Goal: Information Seeking & Learning: Find specific fact

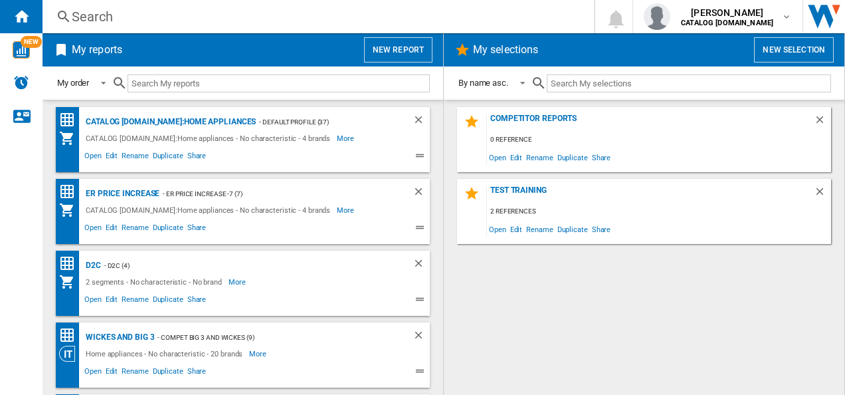
click at [189, 23] on div "Search" at bounding box center [316, 16] width 488 height 19
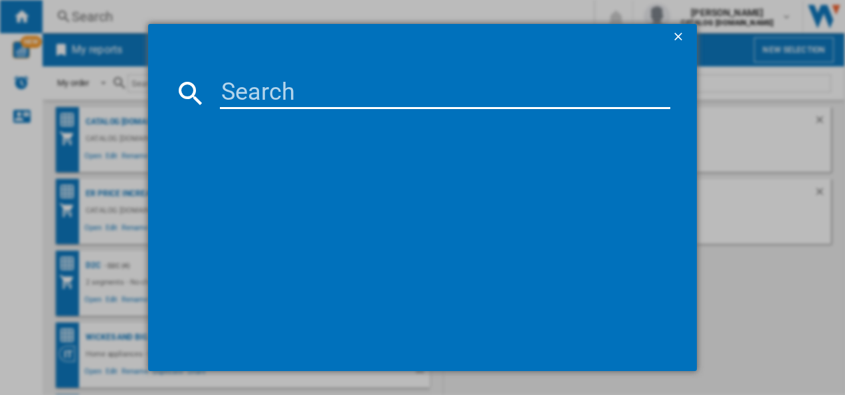
click at [229, 81] on input at bounding box center [445, 93] width 451 height 32
paste input "TK9NK821T"
type input "TK9NK821T"
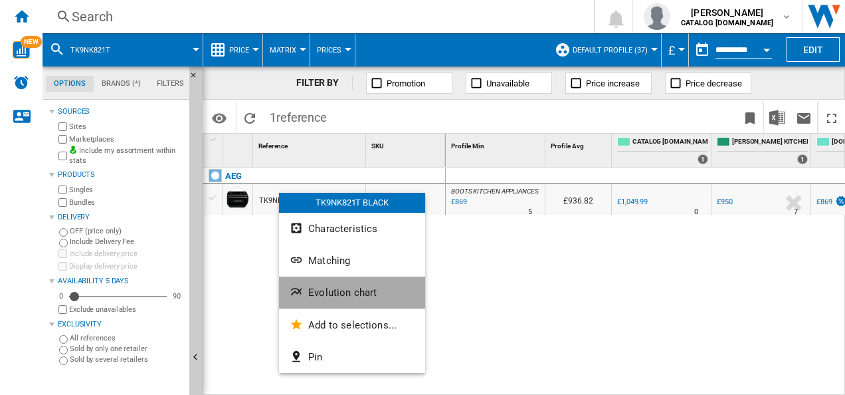
click at [318, 294] on span "Evolution chart" at bounding box center [342, 292] width 68 height 12
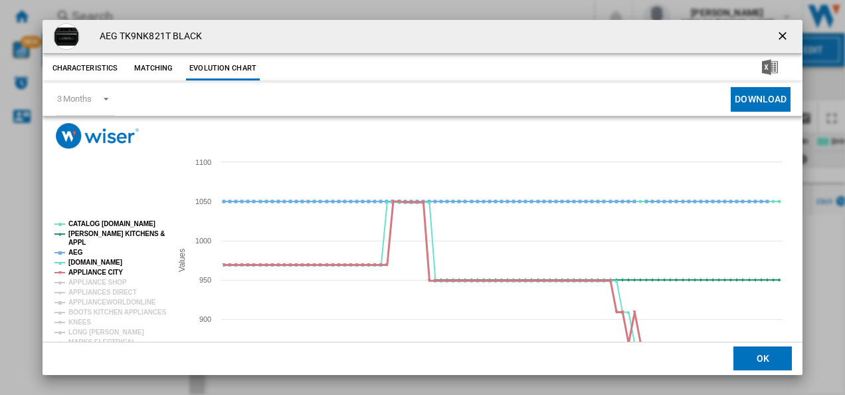
click at [81, 274] on tspan "APPLIANCE CITY" at bounding box center [95, 271] width 54 height 7
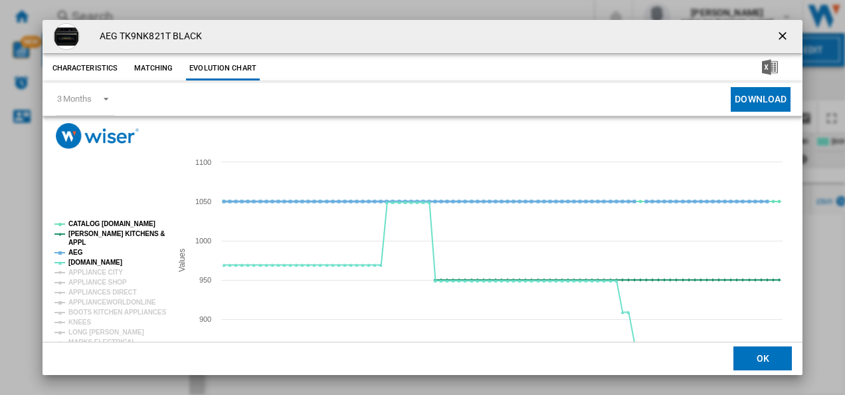
click at [74, 251] on tspan "AEG" at bounding box center [75, 252] width 15 height 7
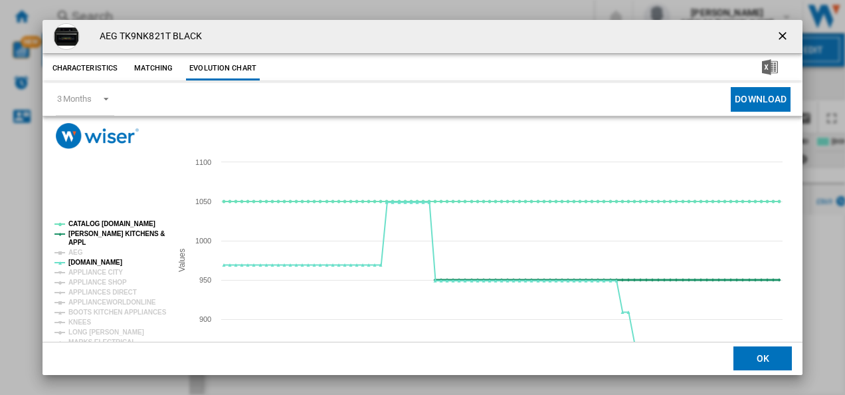
click at [88, 233] on tspan "[PERSON_NAME] KITCHENS &" at bounding box center [116, 233] width 96 height 7
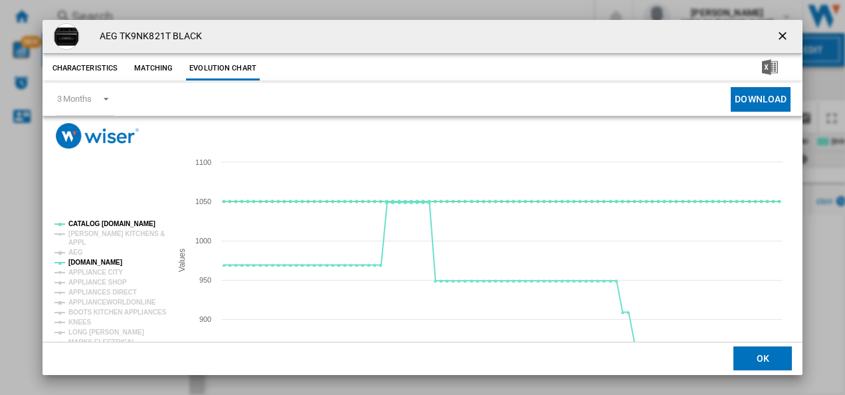
click at [100, 220] on rect "Product popup" at bounding box center [107, 308] width 116 height 186
click at [839, 167] on div "AEG TK9NK821T BLACK Characteristics Matching Evolution chart price £1,049.99 de…" at bounding box center [422, 197] width 845 height 395
click at [776, 36] on ng-md-icon "getI18NText('BUTTONS.CLOSE_DIALOG')" at bounding box center [784, 37] width 16 height 16
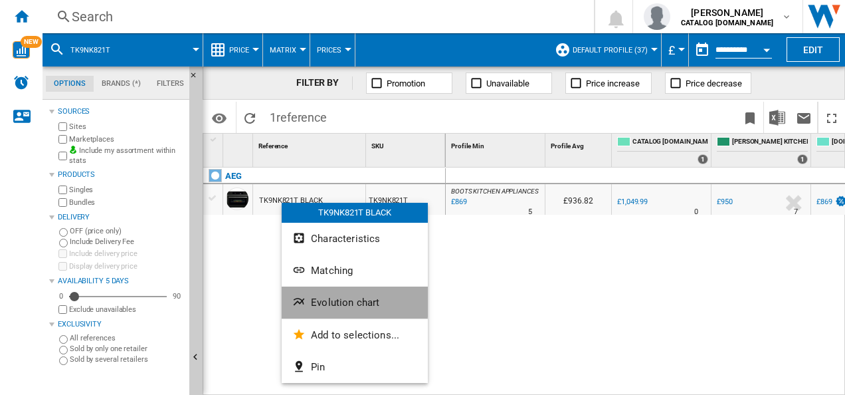
click at [312, 294] on button "Evolution chart" at bounding box center [355, 302] width 146 height 32
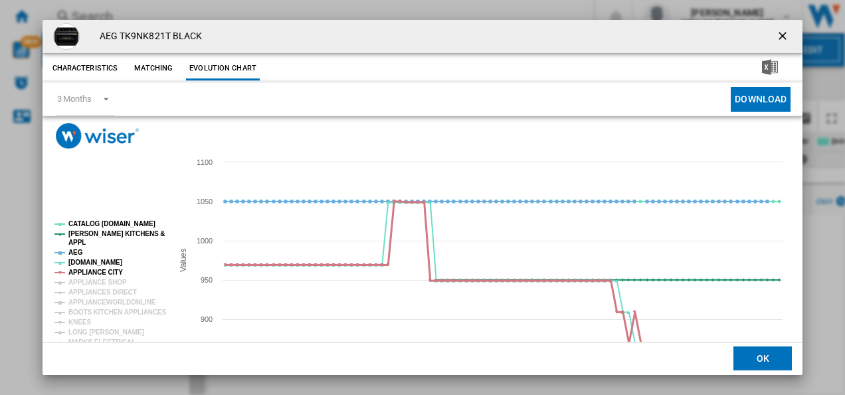
click at [82, 275] on tspan "APPLIANCE CITY" at bounding box center [95, 271] width 54 height 7
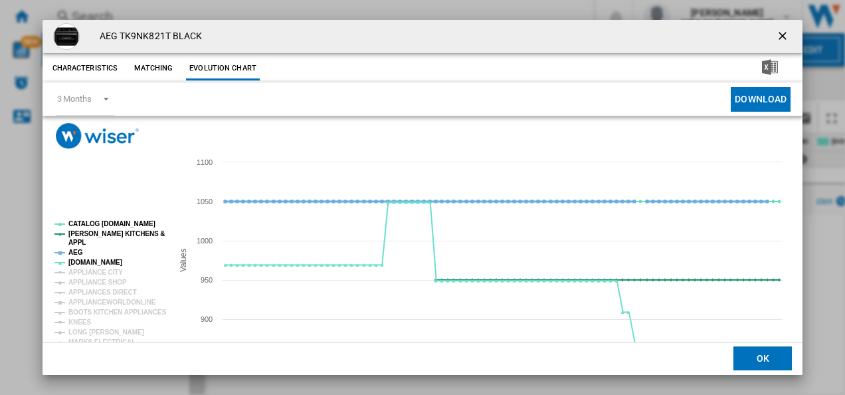
click at [74, 250] on tspan "AEG" at bounding box center [75, 252] width 15 height 7
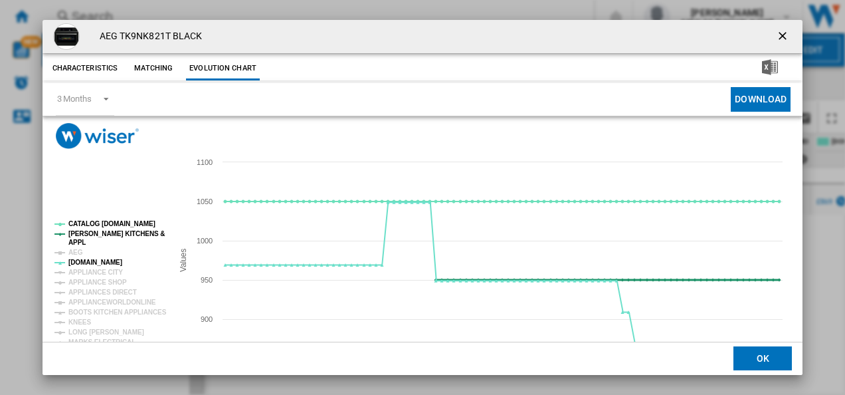
click at [78, 232] on tspan "[PERSON_NAME] KITCHENS &" at bounding box center [116, 233] width 96 height 7
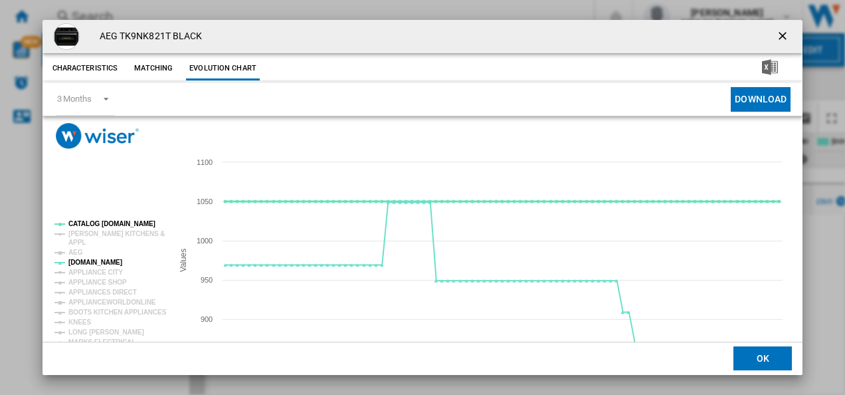
click at [84, 224] on tspan "CATALOG [DOMAIN_NAME]" at bounding box center [111, 223] width 87 height 7
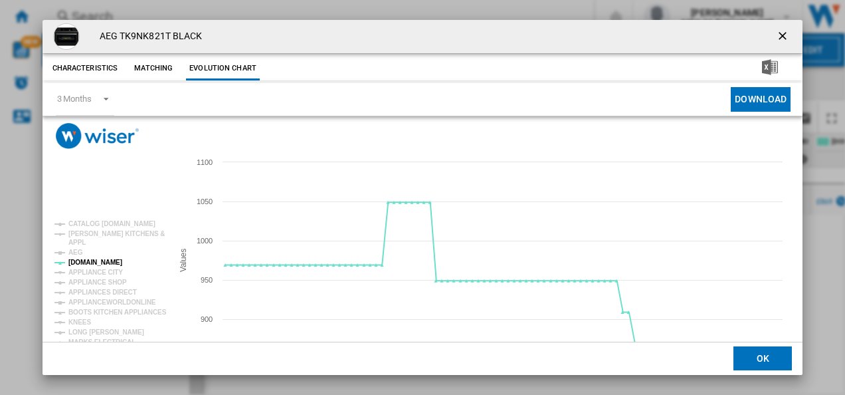
click at [776, 33] on ng-md-icon "getI18NText('BUTTONS.CLOSE_DIALOG')" at bounding box center [784, 37] width 16 height 16
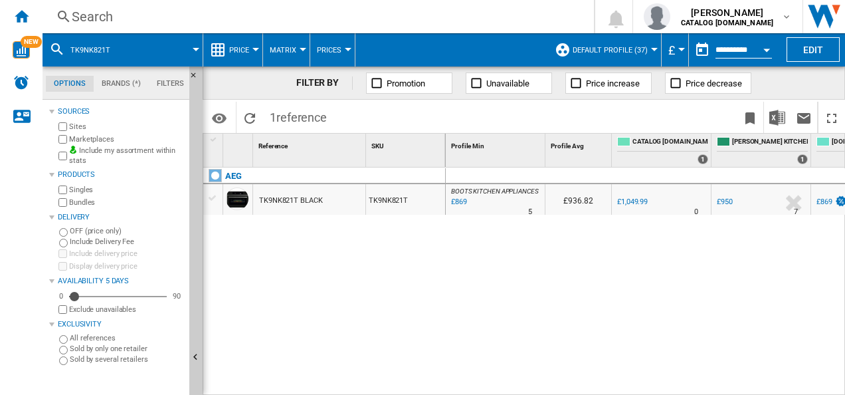
click at [448, 19] on div "Search" at bounding box center [316, 16] width 488 height 19
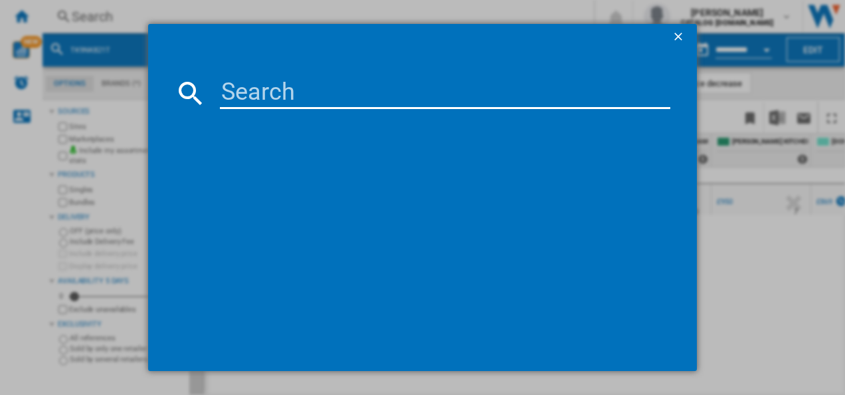
click at [257, 89] on input at bounding box center [445, 93] width 451 height 32
type input "DKB4650M"
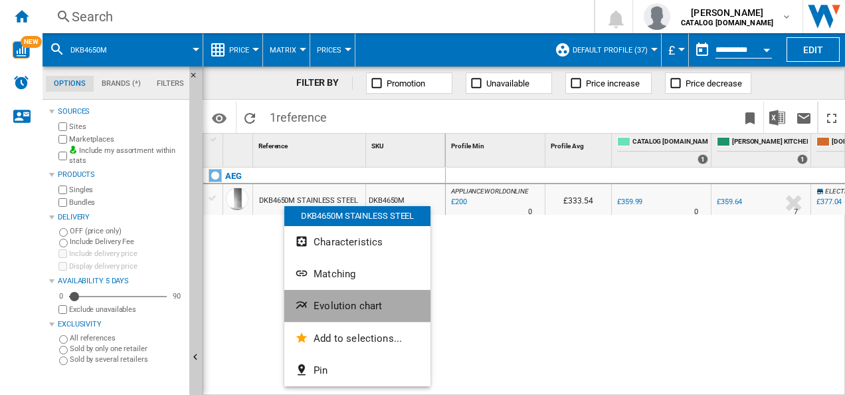
click at [329, 318] on button "Evolution chart" at bounding box center [357, 306] width 146 height 32
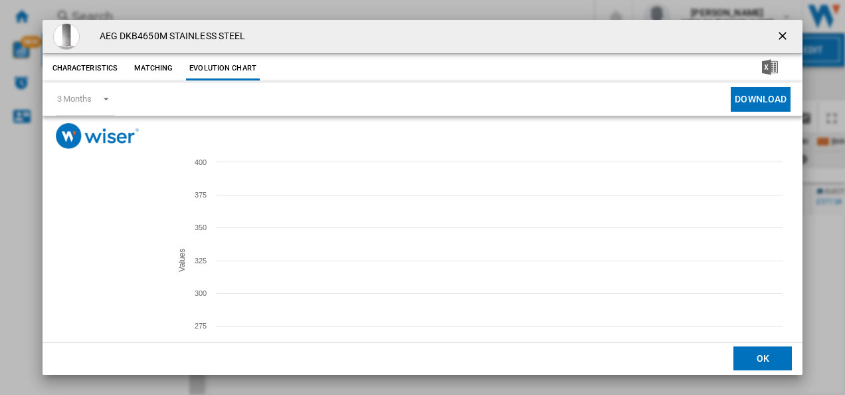
click at [90, 259] on tspan "[DOMAIN_NAME]" at bounding box center [95, 262] width 54 height 7
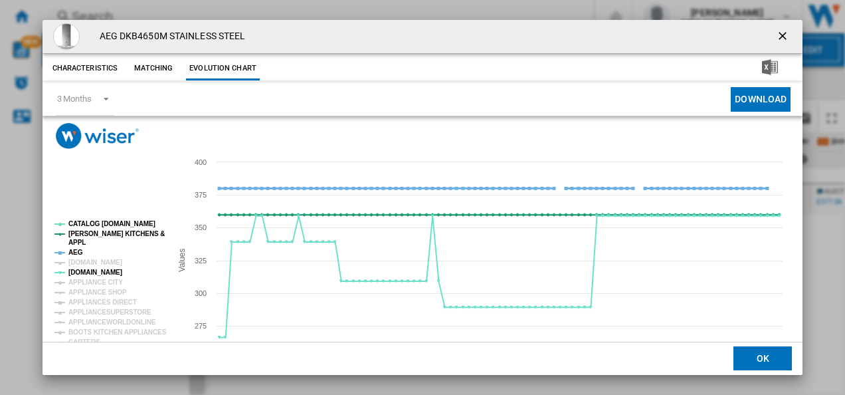
click at [78, 254] on tspan "AEG" at bounding box center [75, 252] width 15 height 7
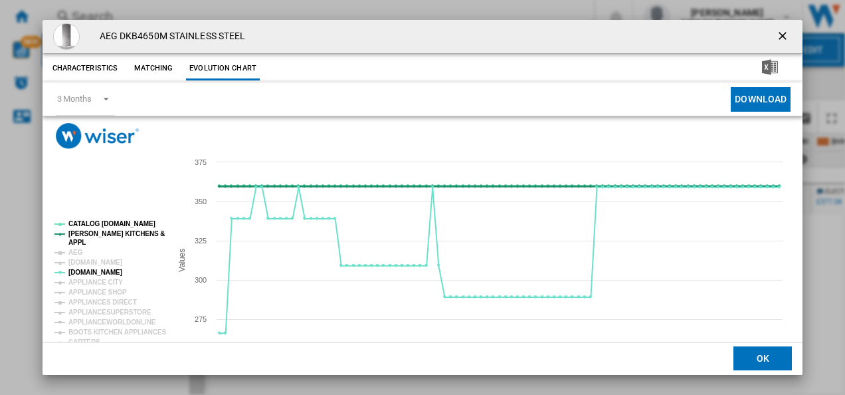
click at [90, 234] on tspan "[PERSON_NAME] KITCHENS &" at bounding box center [116, 233] width 96 height 7
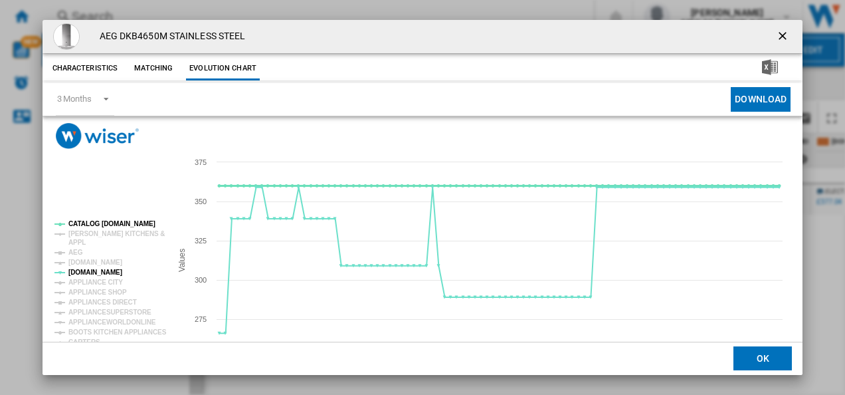
click at [94, 225] on tspan "CATALOG [DOMAIN_NAME]" at bounding box center [111, 223] width 87 height 7
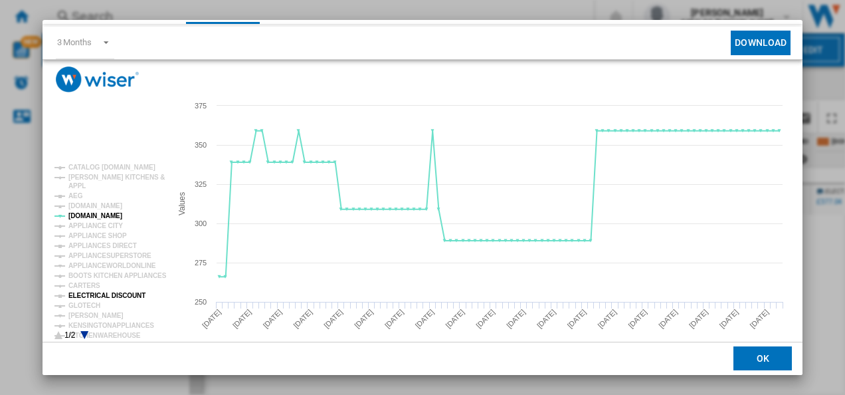
scroll to position [57, 0]
click at [94, 311] on tspan "[PERSON_NAME]" at bounding box center [95, 314] width 55 height 7
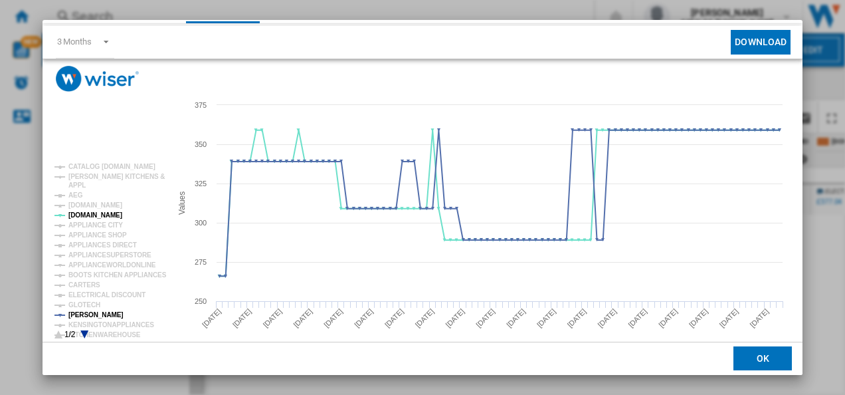
click at [83, 331] on icon "Product popup" at bounding box center [84, 334] width 8 height 8
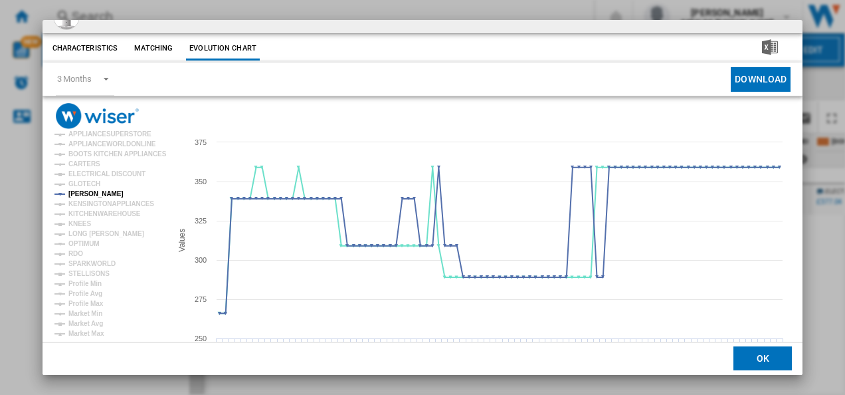
scroll to position [0, 0]
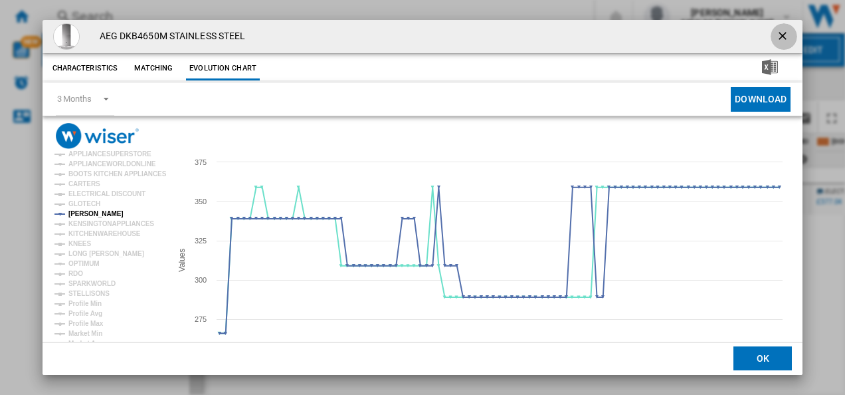
click at [779, 31] on ng-md-icon "getI18NText('BUTTONS.CLOSE_DIALOG')" at bounding box center [784, 37] width 16 height 16
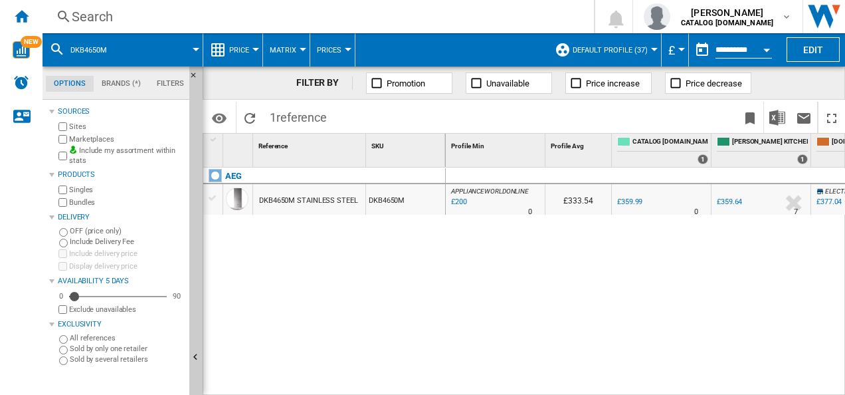
click at [316, 16] on div "Search" at bounding box center [316, 16] width 488 height 19
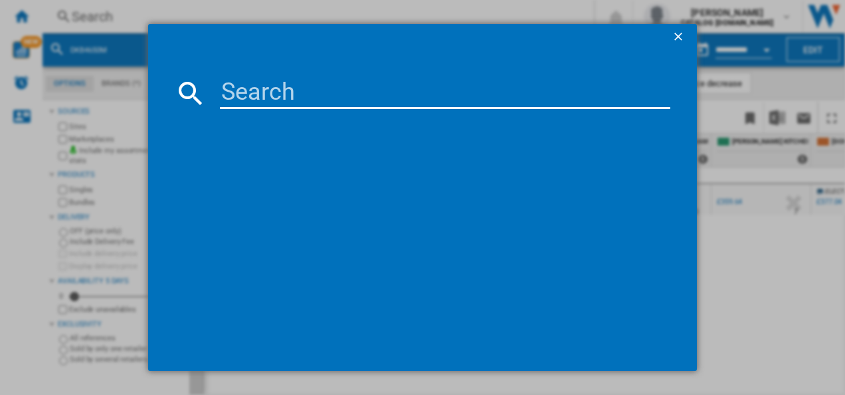
click at [291, 88] on input at bounding box center [445, 93] width 451 height 32
type input "RCB632E2MX"
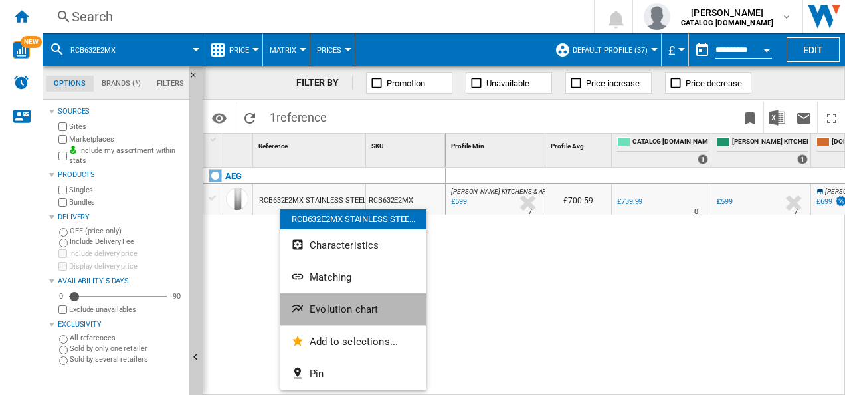
click at [326, 314] on span "Evolution chart" at bounding box center [344, 309] width 68 height 12
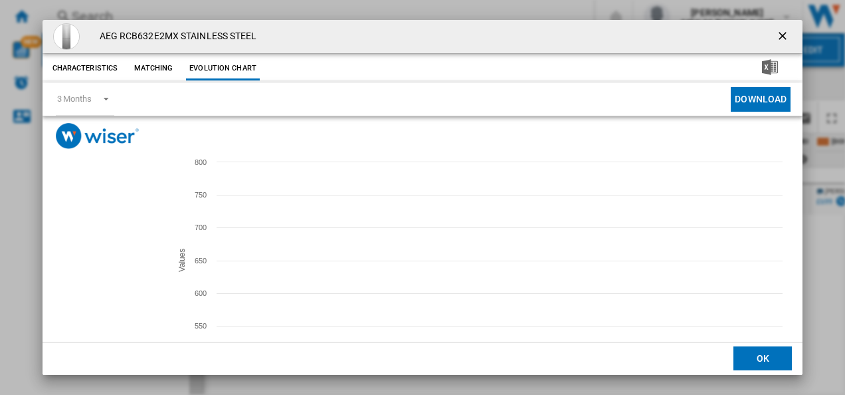
click at [94, 270] on tspan "APPLIANCE SHOP" at bounding box center [97, 271] width 58 height 7
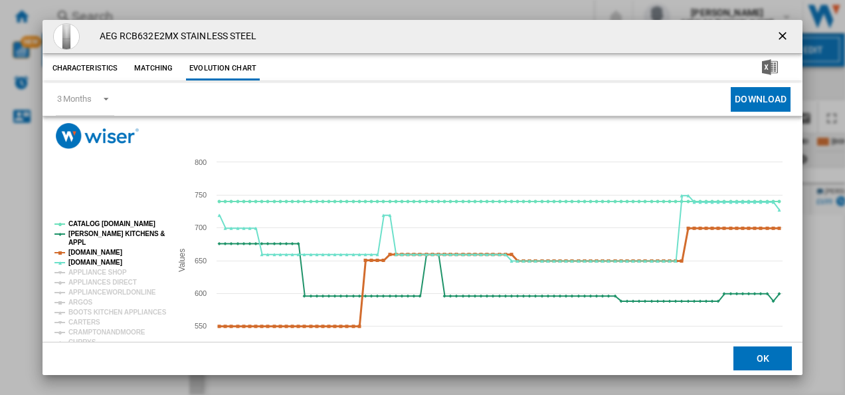
click at [94, 249] on tspan "[DOMAIN_NAME]" at bounding box center [95, 252] width 54 height 7
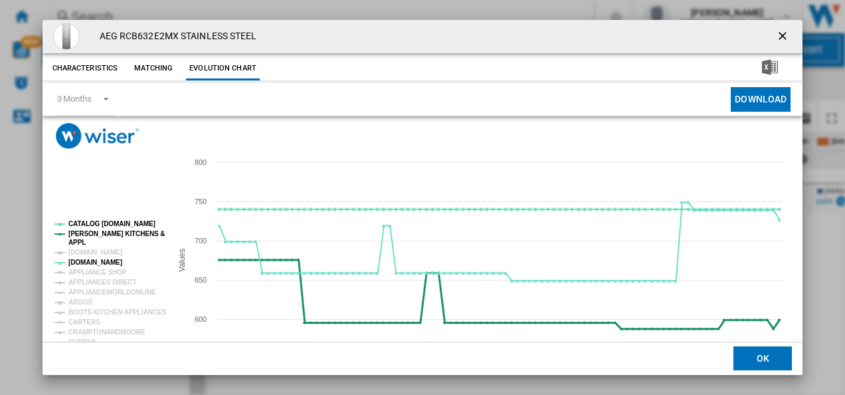
click at [89, 230] on tspan "[PERSON_NAME] KITCHENS &" at bounding box center [116, 233] width 96 height 7
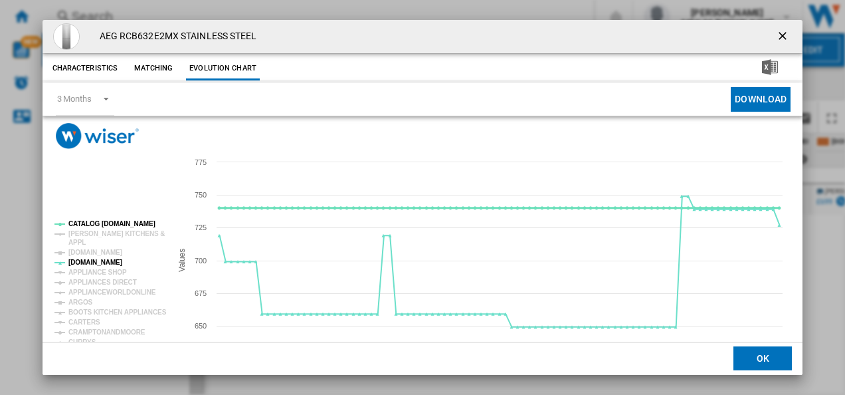
click at [88, 222] on tspan "CATALOG [DOMAIN_NAME]" at bounding box center [111, 223] width 87 height 7
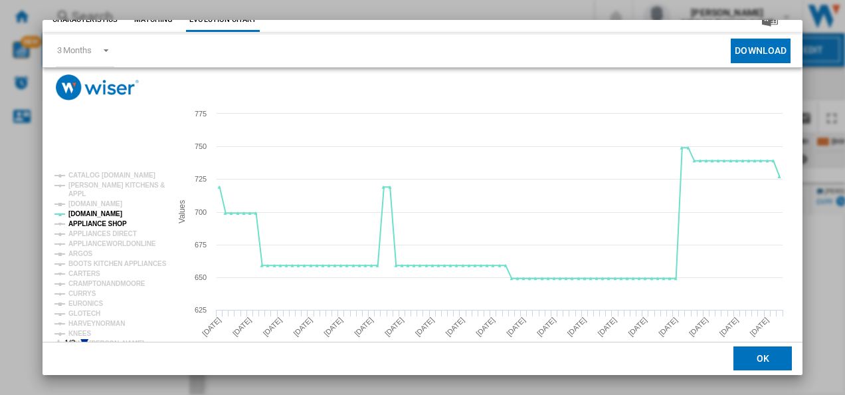
scroll to position [49, 0]
click at [78, 292] on tspan "CURRYS" at bounding box center [82, 292] width 28 height 7
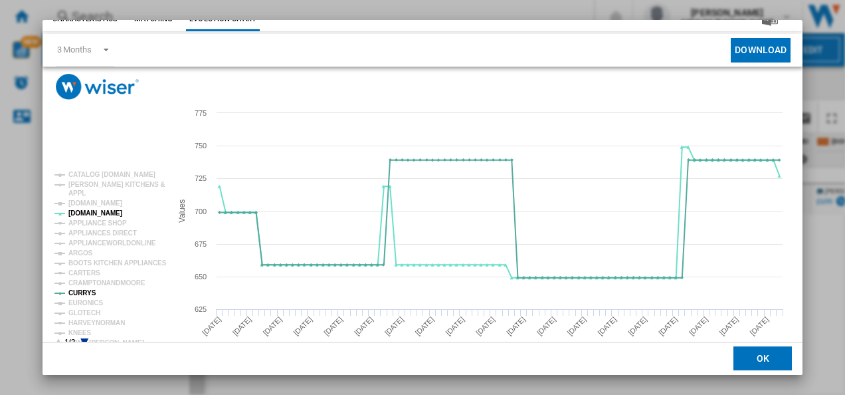
scroll to position [0, 0]
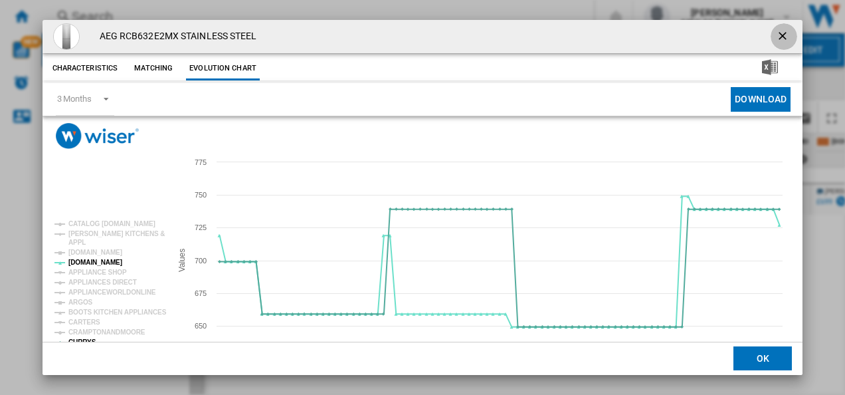
click at [782, 35] on ng-md-icon "getI18NText('BUTTONS.CLOSE_DIALOG')" at bounding box center [784, 37] width 16 height 16
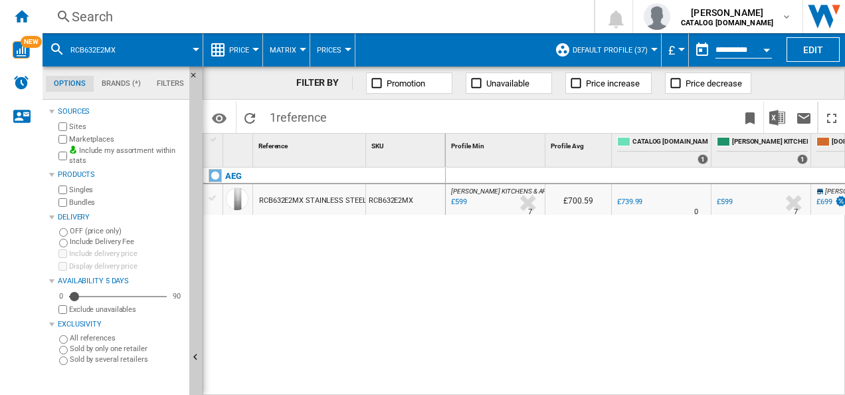
click at [405, 9] on div "Search" at bounding box center [316, 16] width 488 height 19
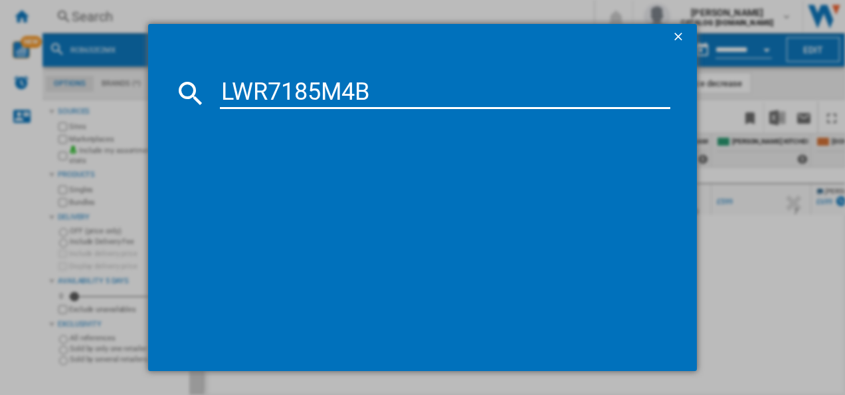
click at [306, 85] on input "LWR7185M4B" at bounding box center [445, 93] width 451 height 32
type input "LWR7185M4B"
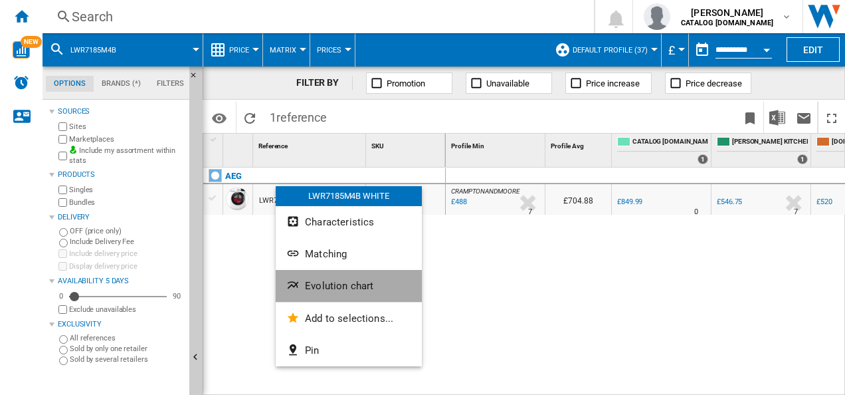
click at [307, 292] on button "Evolution chart" at bounding box center [349, 286] width 146 height 32
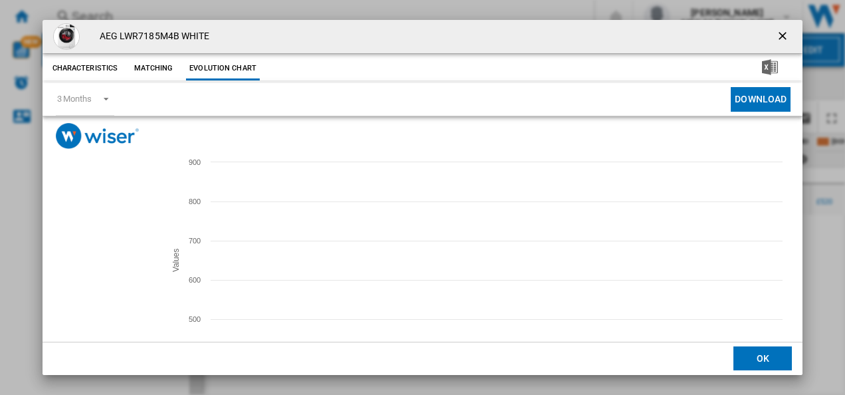
click at [102, 266] on tspan "[DOMAIN_NAME]" at bounding box center [95, 262] width 54 height 7
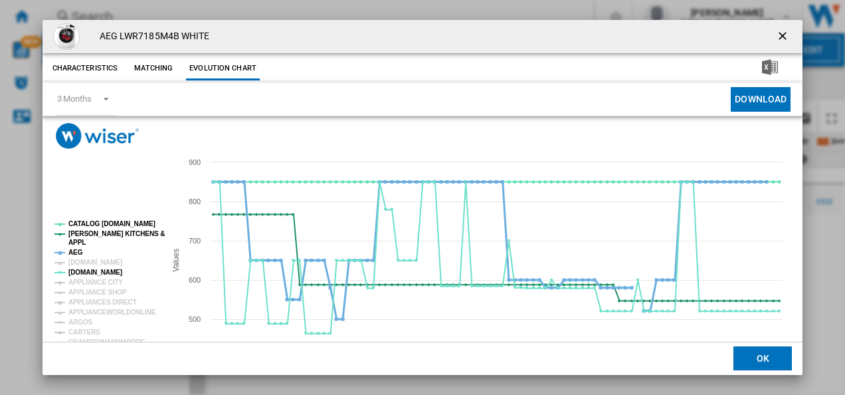
click at [76, 256] on tspan "AEG" at bounding box center [75, 252] width 15 height 7
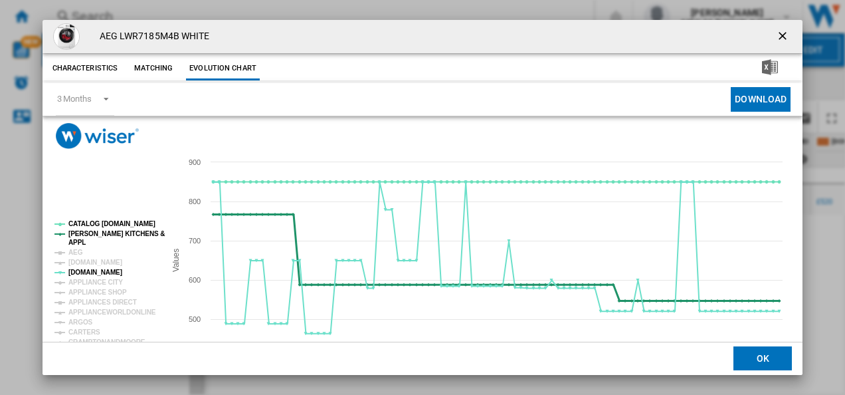
click at [93, 233] on tspan "[PERSON_NAME] KITCHENS &" at bounding box center [116, 233] width 96 height 7
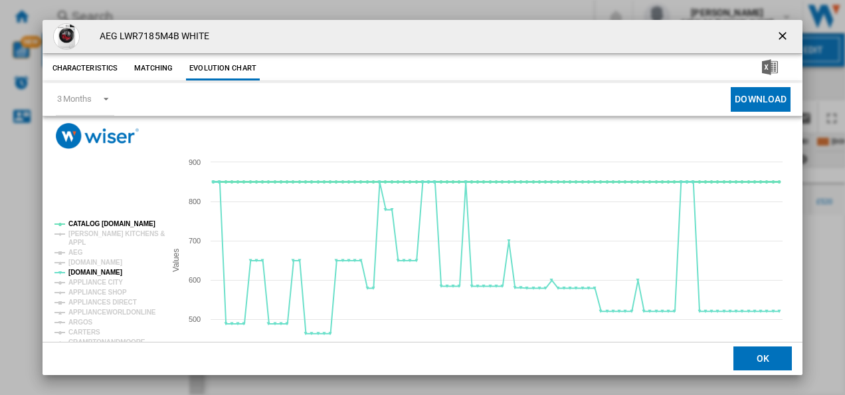
click at [94, 224] on tspan "CATALOG [DOMAIN_NAME]" at bounding box center [111, 223] width 87 height 7
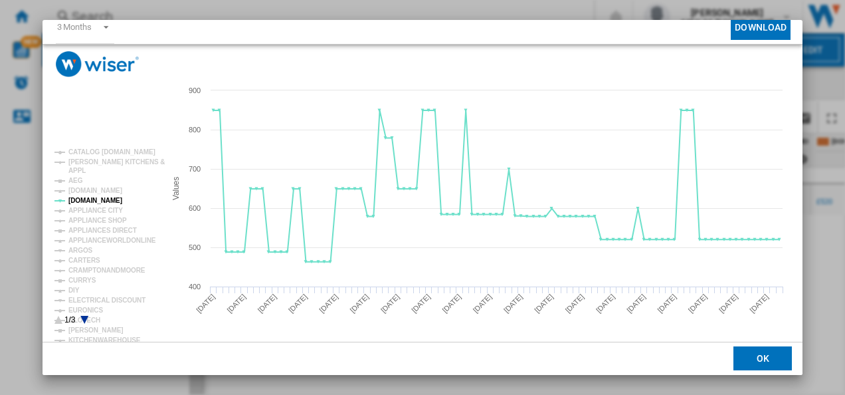
scroll to position [72, 0]
click at [84, 277] on tspan "CURRYS" at bounding box center [82, 279] width 28 height 7
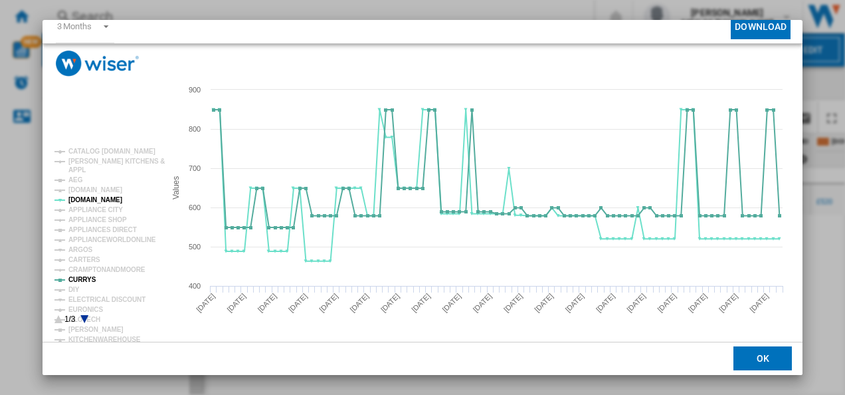
click at [86, 315] on icon "Product popup" at bounding box center [84, 319] width 8 height 8
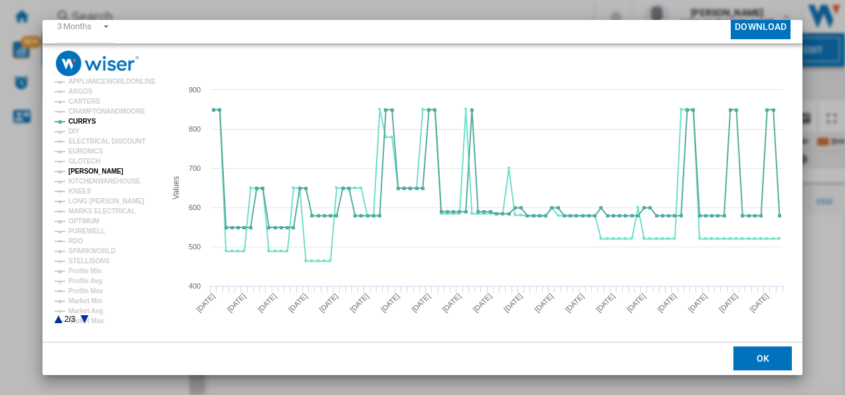
click at [84, 171] on tspan "[PERSON_NAME]" at bounding box center [95, 170] width 55 height 7
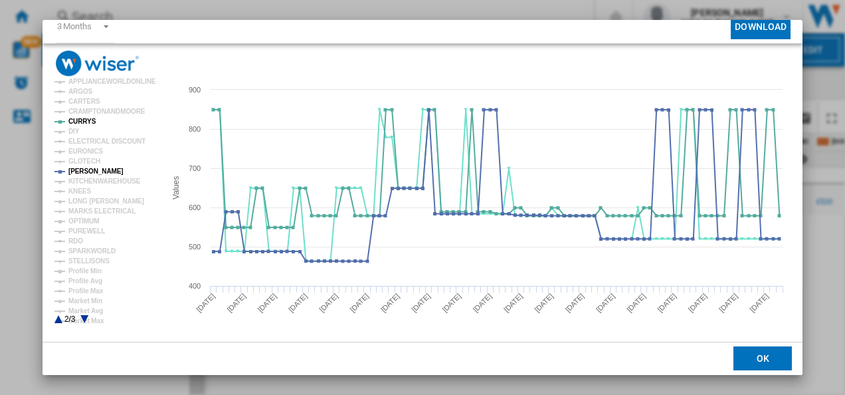
click at [803, 27] on div "AEG LWR7185M4B WHITE Characteristics Matching Evolution chart price £849.99 del…" at bounding box center [422, 197] width 845 height 395
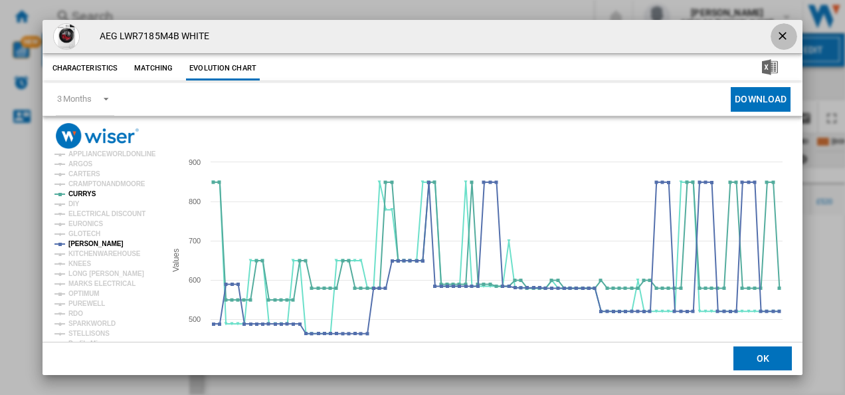
click at [776, 31] on ng-md-icon "getI18NText('BUTTONS.CLOSE_DIALOG')" at bounding box center [784, 37] width 16 height 16
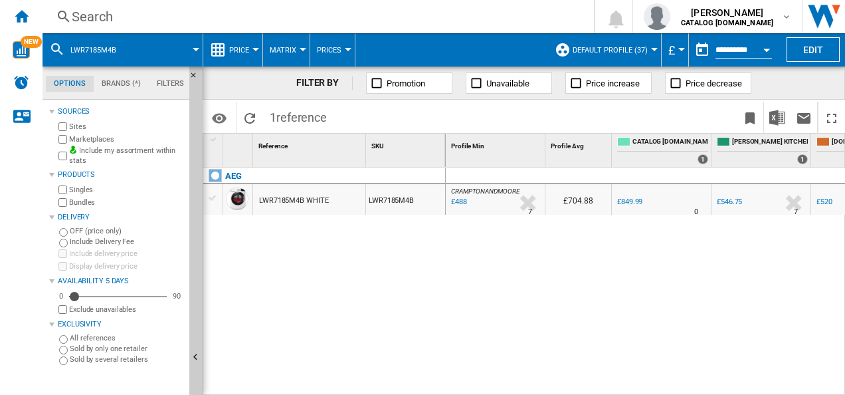
click at [365, 9] on div "Search" at bounding box center [316, 16] width 488 height 19
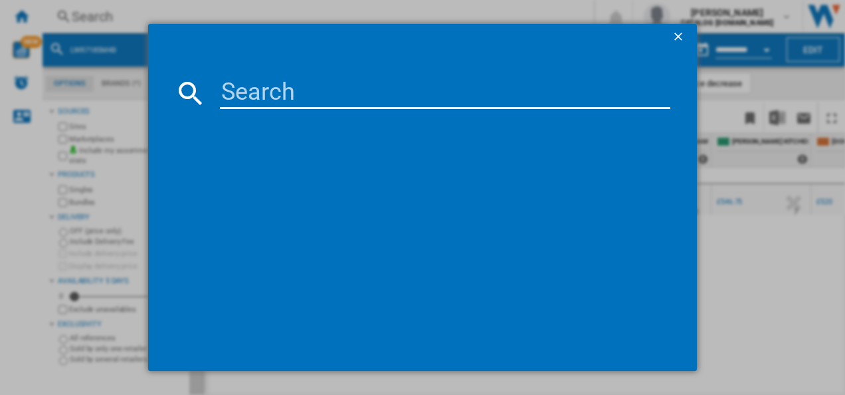
click at [308, 94] on input at bounding box center [445, 93] width 451 height 32
type input "BSX23101XM"
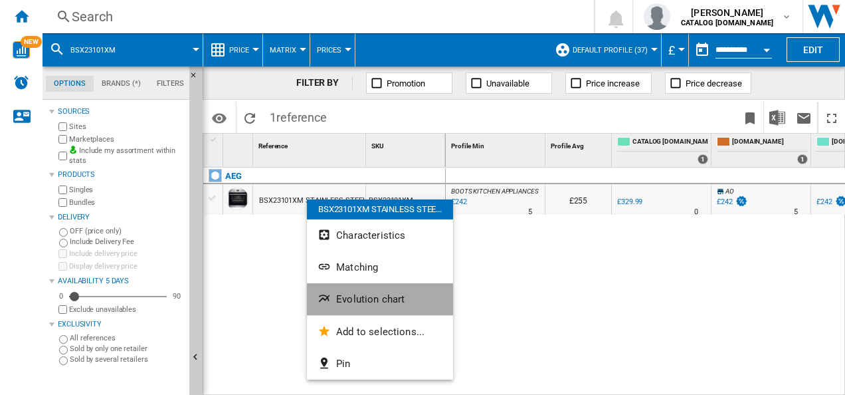
click at [324, 292] on ng-md-icon "Evolution chart" at bounding box center [326, 300] width 16 height 16
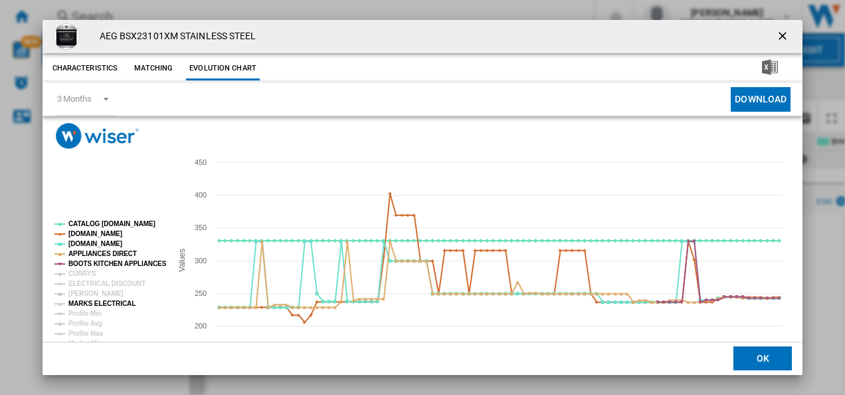
click at [89, 304] on tspan "MARKS ELECTRICAL" at bounding box center [101, 303] width 67 height 7
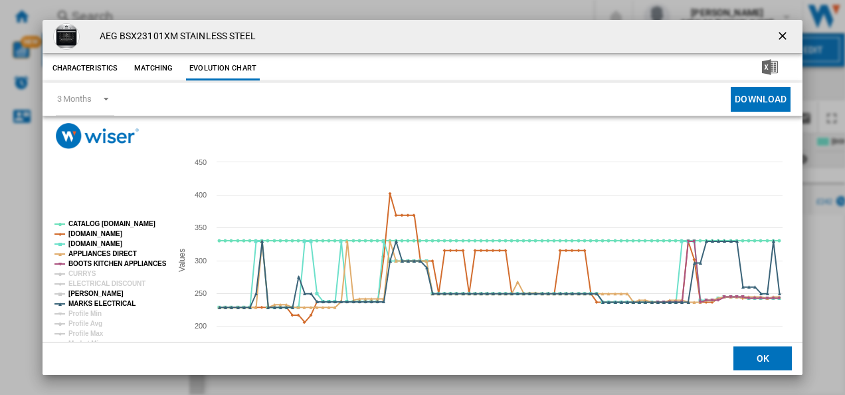
click at [90, 294] on tspan "[PERSON_NAME]" at bounding box center [95, 293] width 55 height 7
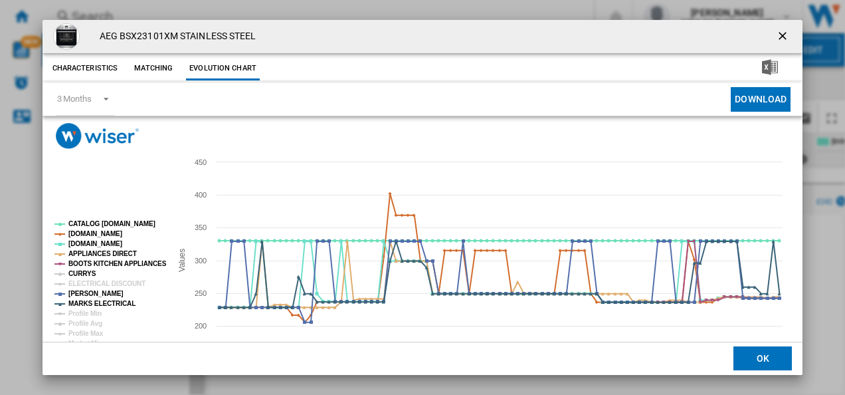
click at [83, 275] on tspan "CURRYS" at bounding box center [82, 273] width 28 height 7
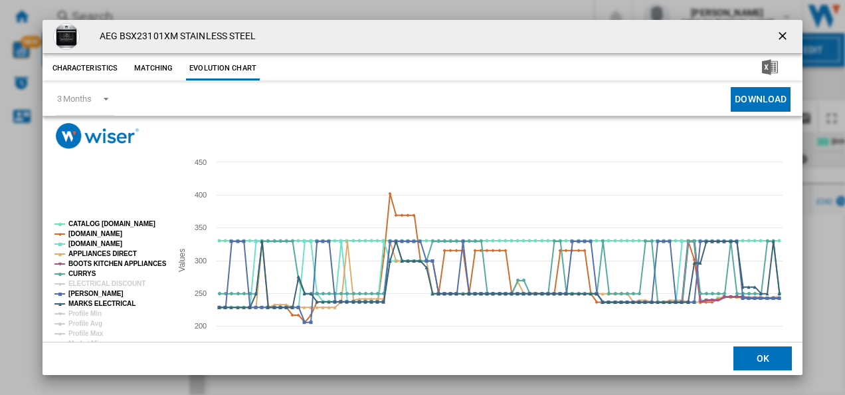
click at [110, 262] on tspan "BOOTS KITCHEN APPLIANCES" at bounding box center [117, 263] width 98 height 7
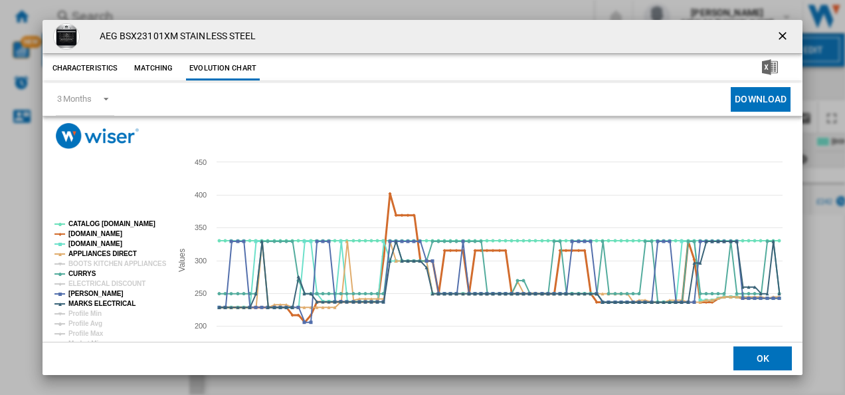
click at [82, 231] on tspan "[DOMAIN_NAME]" at bounding box center [95, 233] width 54 height 7
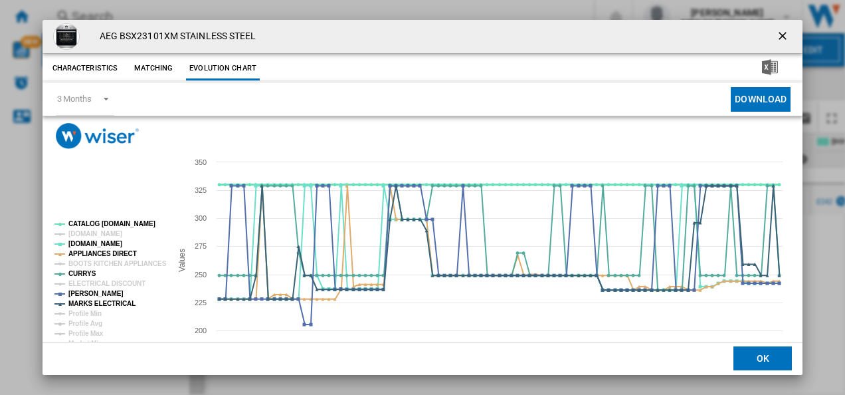
click at [83, 223] on tspan "CATALOG [DOMAIN_NAME]" at bounding box center [111, 223] width 87 height 7
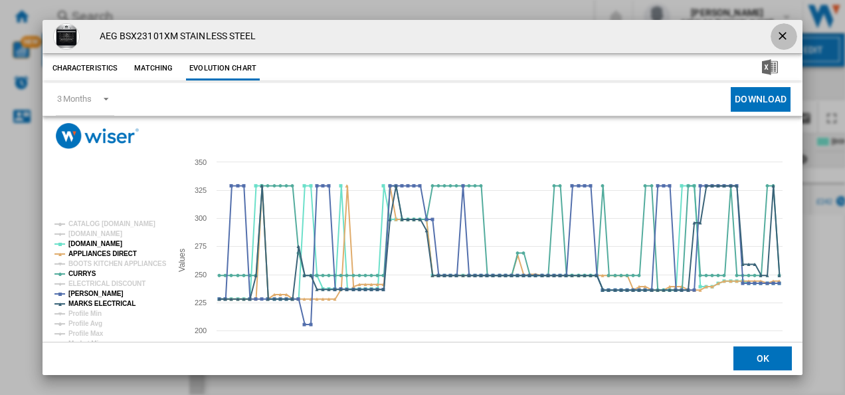
click at [778, 35] on ng-md-icon "getI18NText('BUTTONS.CLOSE_DIALOG')" at bounding box center [784, 37] width 16 height 16
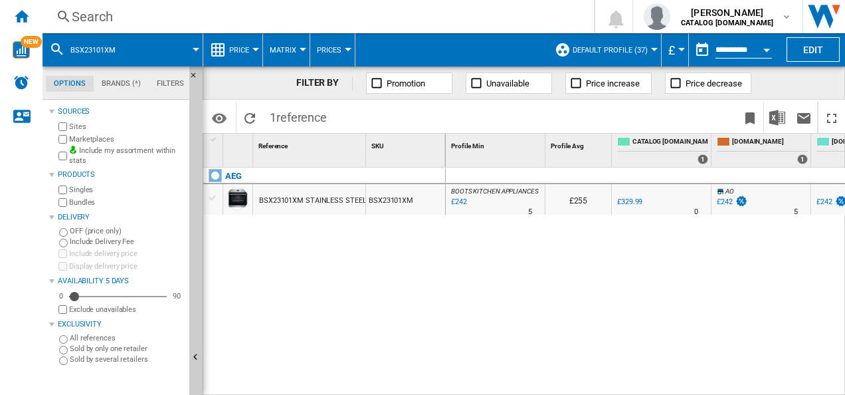
click at [303, 21] on div "Search" at bounding box center [316, 16] width 488 height 19
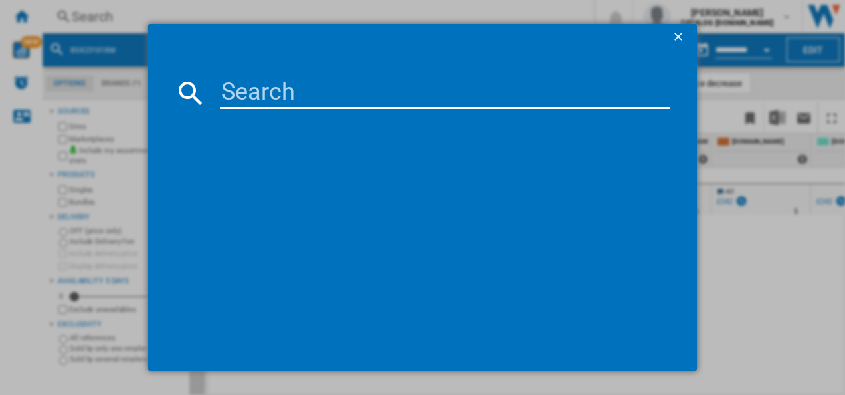
click at [280, 92] on input at bounding box center [445, 93] width 451 height 32
type input "DCB331010M"
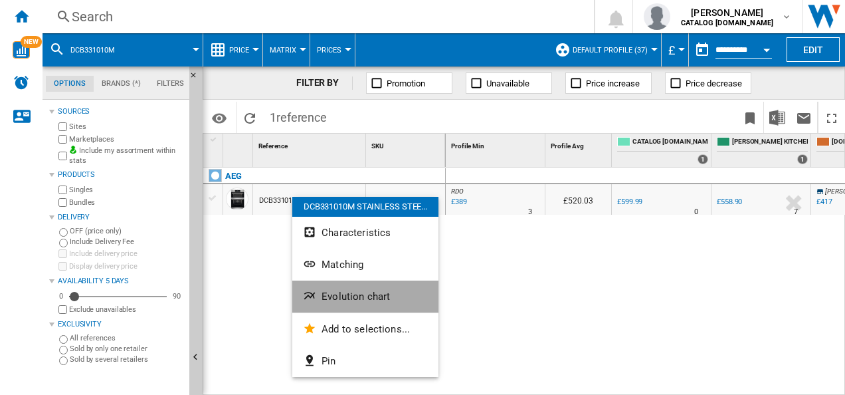
click at [337, 291] on span "Evolution chart" at bounding box center [356, 296] width 68 height 12
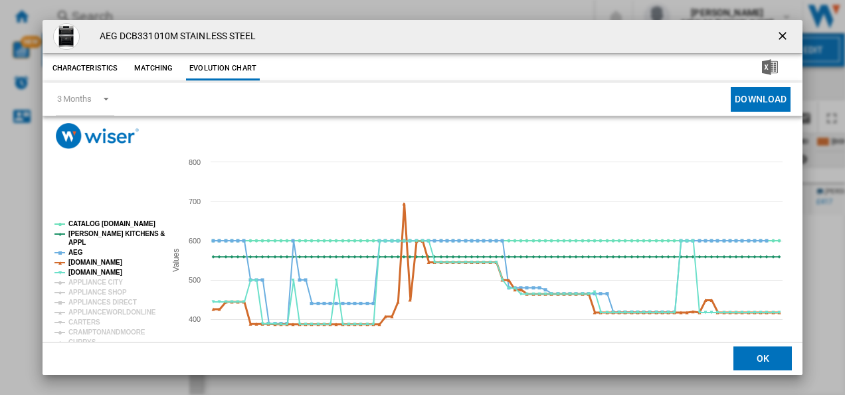
click at [94, 259] on tspan "[DOMAIN_NAME]" at bounding box center [95, 262] width 54 height 7
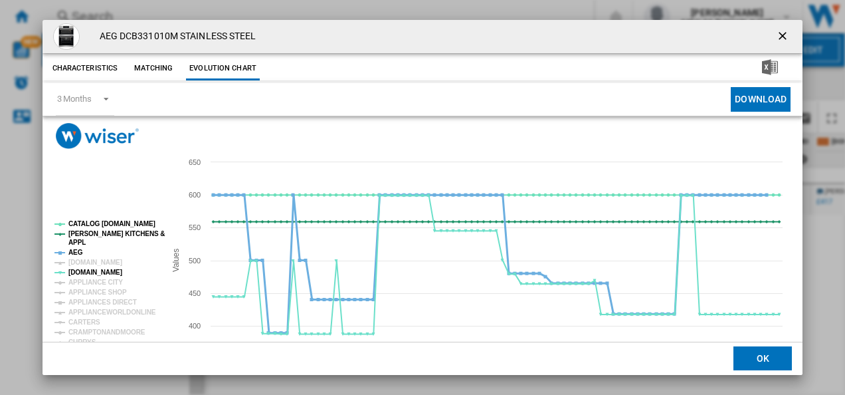
click at [74, 250] on tspan "AEG" at bounding box center [75, 252] width 15 height 7
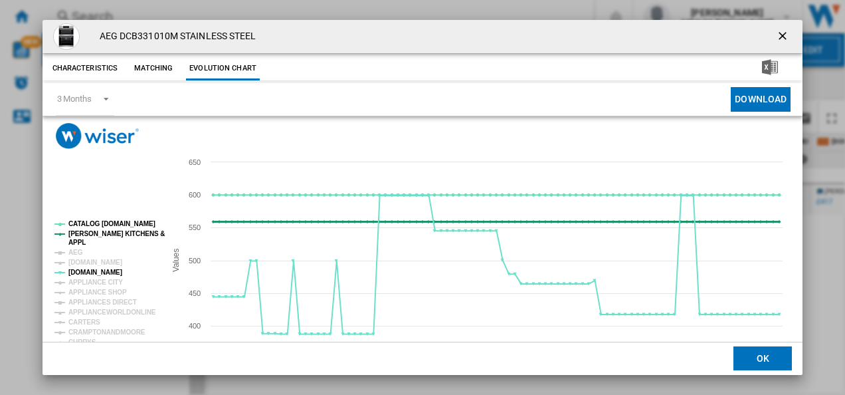
click at [92, 234] on tspan "[PERSON_NAME] KITCHENS &" at bounding box center [116, 233] width 96 height 7
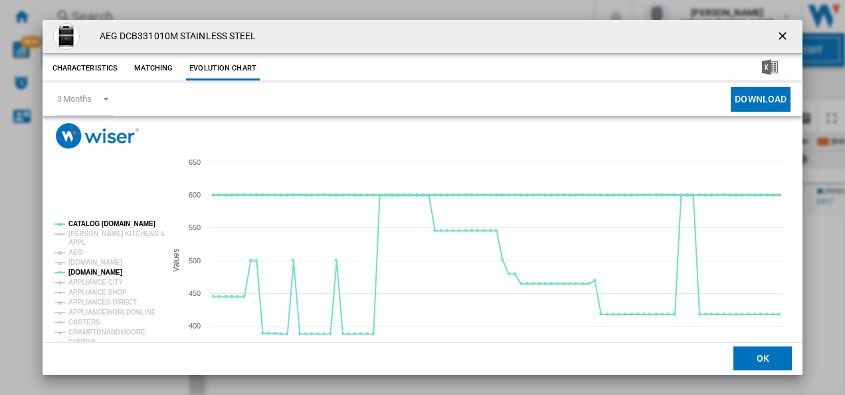
click at [101, 225] on tspan "CATALOG [DOMAIN_NAME]" at bounding box center [111, 223] width 87 height 7
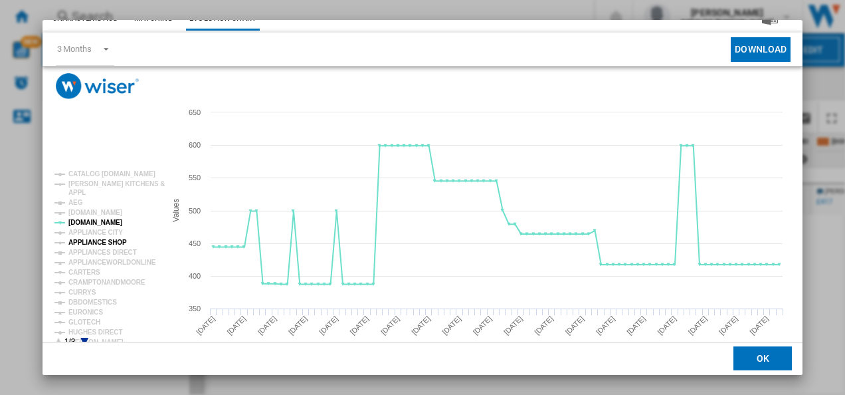
scroll to position [51, 0]
click at [80, 288] on tspan "CURRYS" at bounding box center [82, 291] width 28 height 7
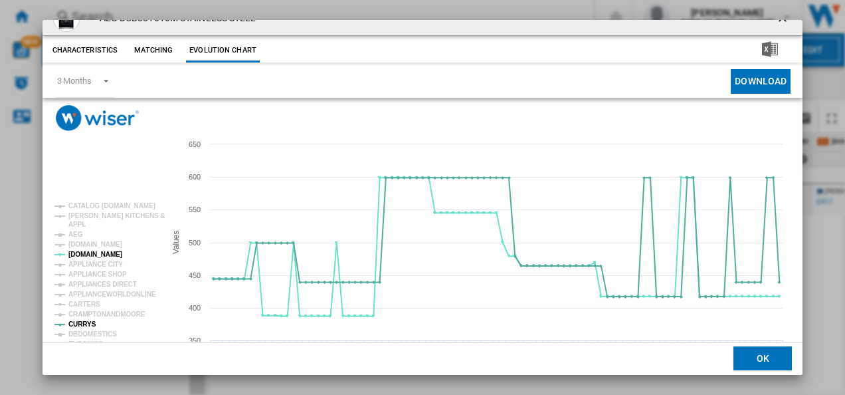
scroll to position [0, 0]
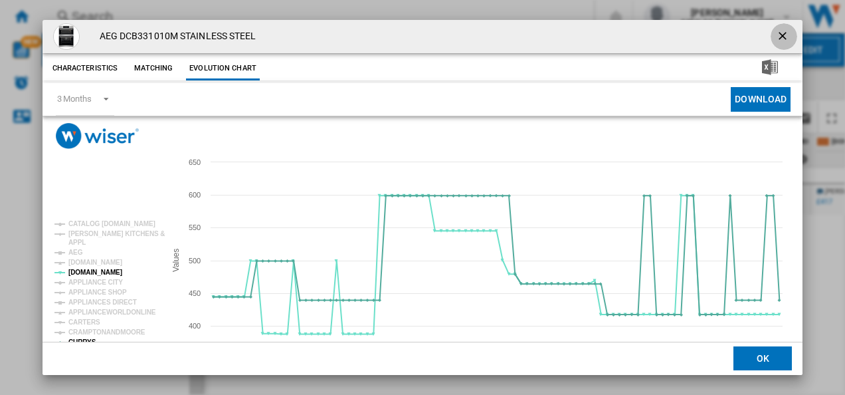
drag, startPoint x: 776, startPoint y: 33, endPoint x: 621, endPoint y: 24, distance: 155.8
click at [776, 33] on ng-md-icon "getI18NText('BUTTONS.CLOSE_DIALOG')" at bounding box center [784, 37] width 16 height 16
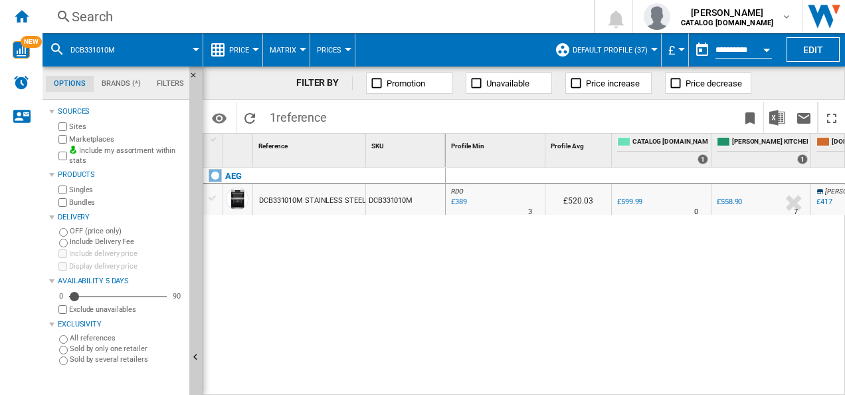
click at [292, 5] on div "Search Search 0 [PERSON_NAME] CATALOG [DOMAIN_NAME] CATALOG [DOMAIN_NAME] My se…" at bounding box center [444, 16] width 803 height 33
click at [286, 17] on div "Search" at bounding box center [316, 16] width 488 height 19
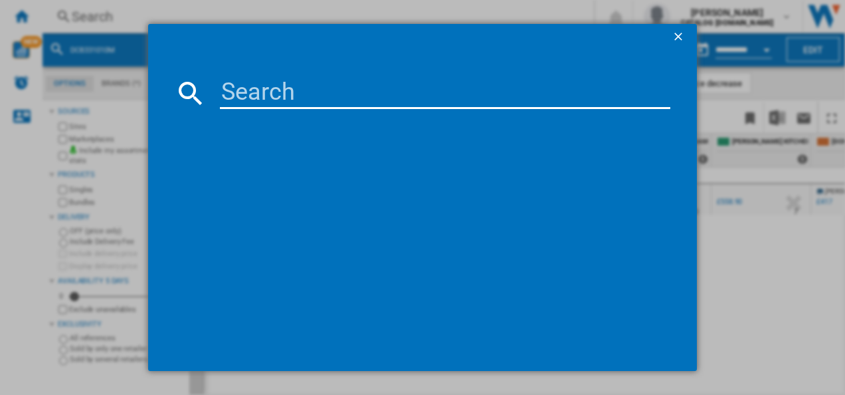
click at [247, 98] on input at bounding box center [445, 93] width 451 height 32
type input "DCB331010M"
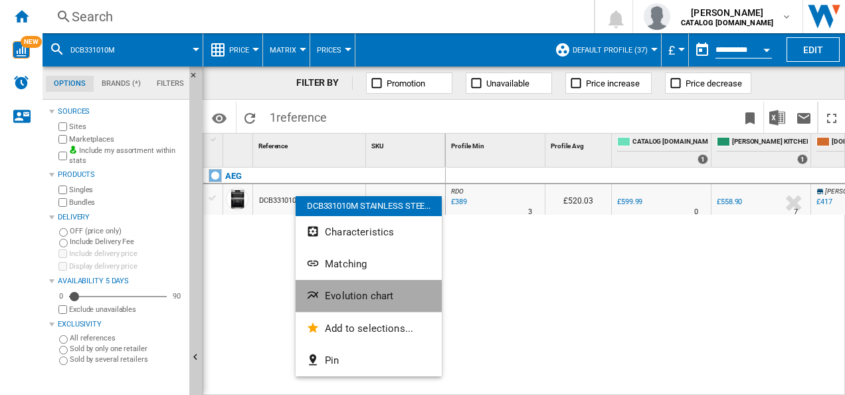
click at [340, 300] on span "Evolution chart" at bounding box center [359, 296] width 68 height 12
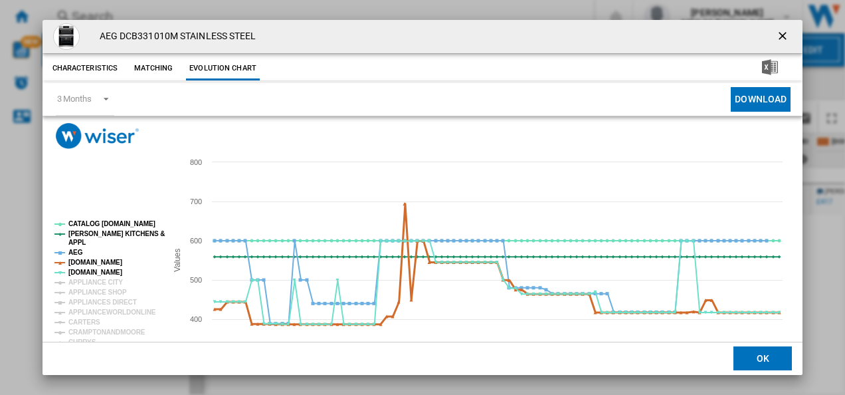
click at [80, 261] on tspan "[DOMAIN_NAME]" at bounding box center [95, 262] width 54 height 7
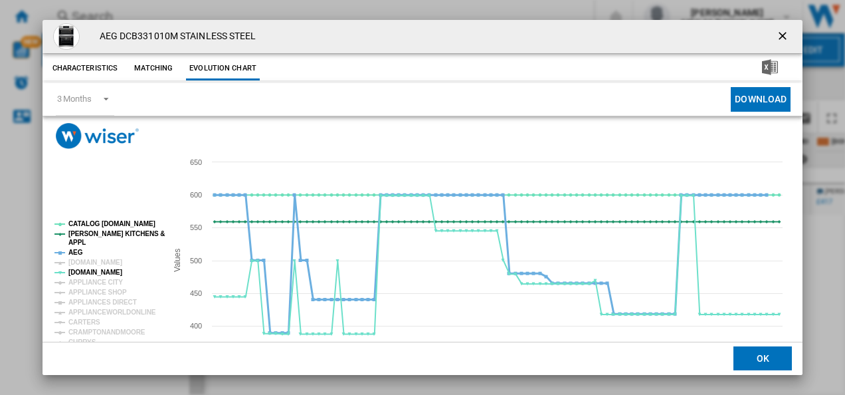
click at [75, 253] on tspan "AEG" at bounding box center [75, 252] width 15 height 7
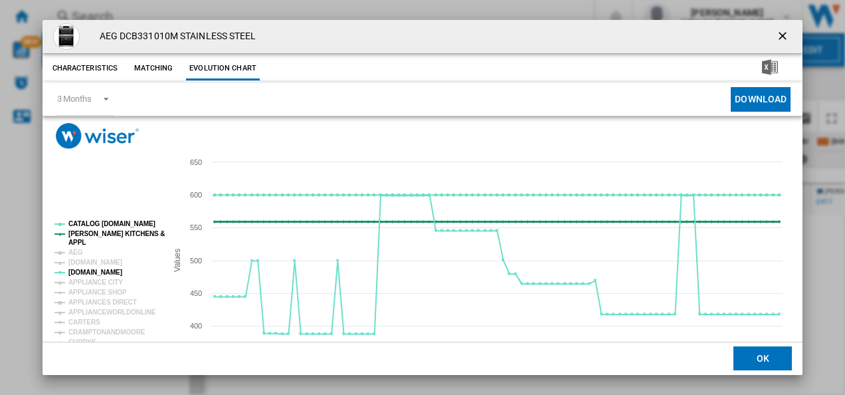
click at [92, 237] on tspan "[PERSON_NAME] KITCHENS &" at bounding box center [116, 233] width 96 height 7
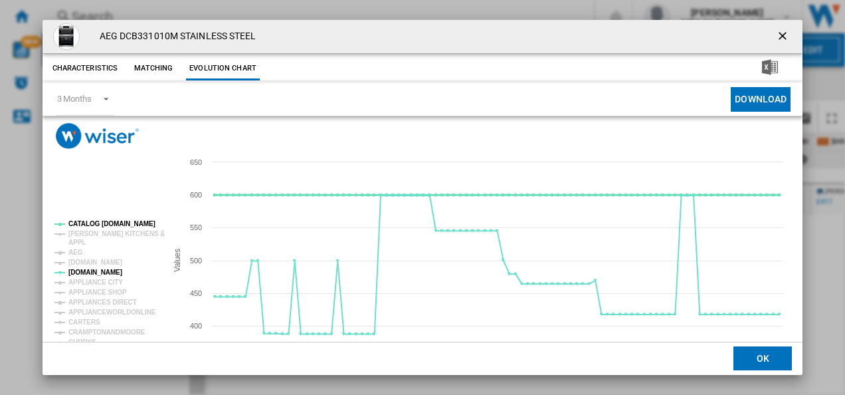
click at [102, 225] on tspan "CATALOG [DOMAIN_NAME]" at bounding box center [111, 223] width 87 height 7
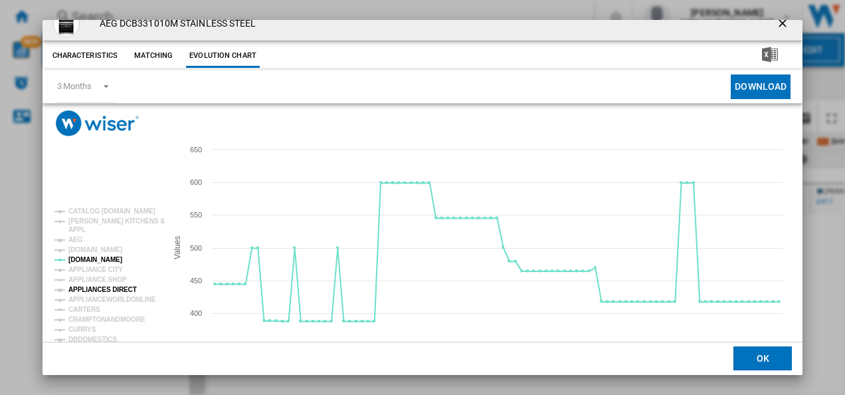
scroll to position [19, 0]
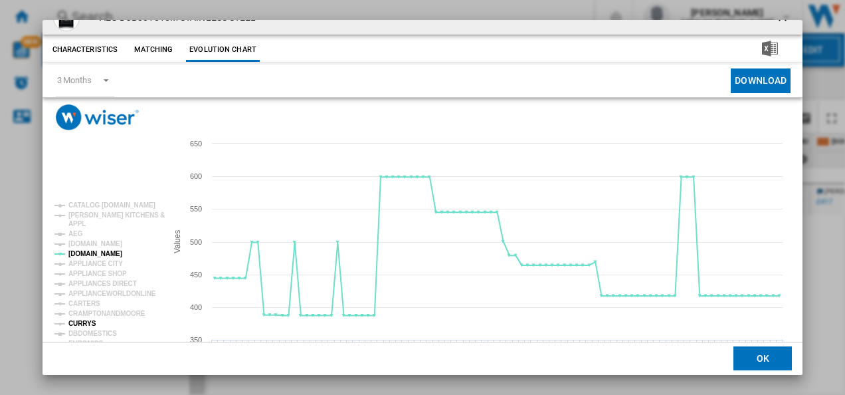
click at [82, 320] on tspan "CURRYS" at bounding box center [82, 323] width 28 height 7
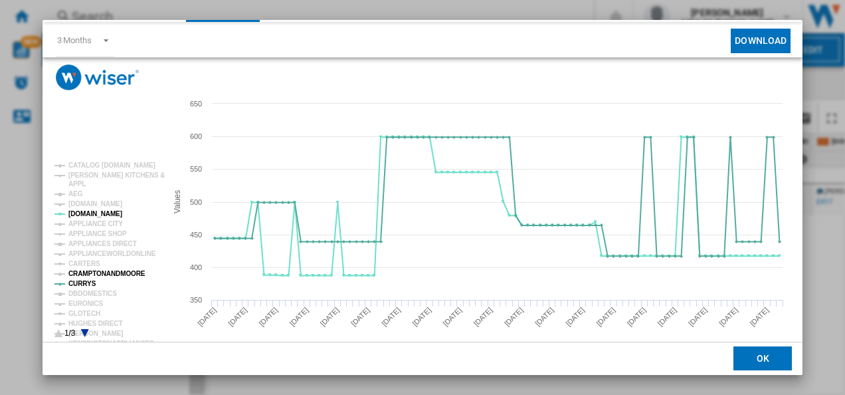
scroll to position [66, 0]
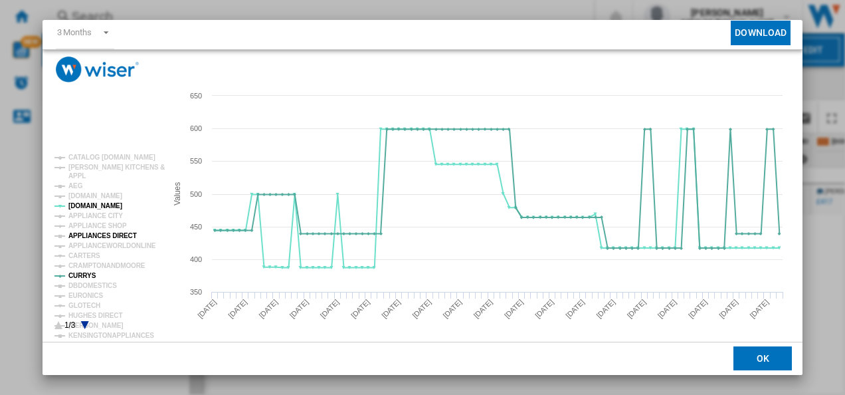
click at [104, 235] on tspan "APPLIANCES DIRECT" at bounding box center [102, 235] width 68 height 7
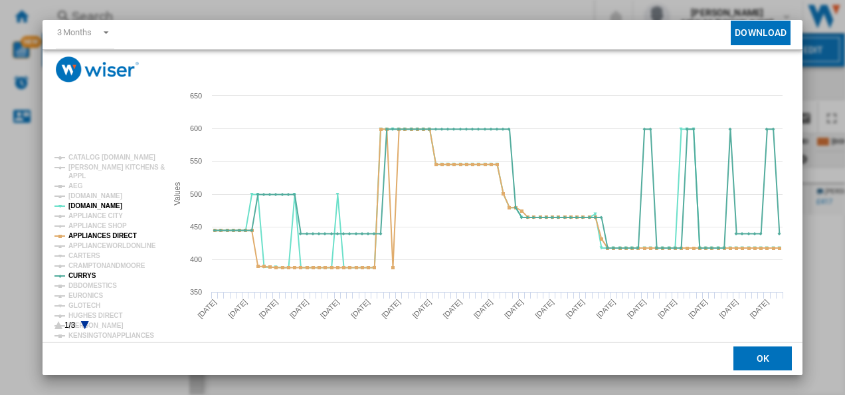
click at [83, 321] on icon "Product popup" at bounding box center [84, 325] width 8 height 8
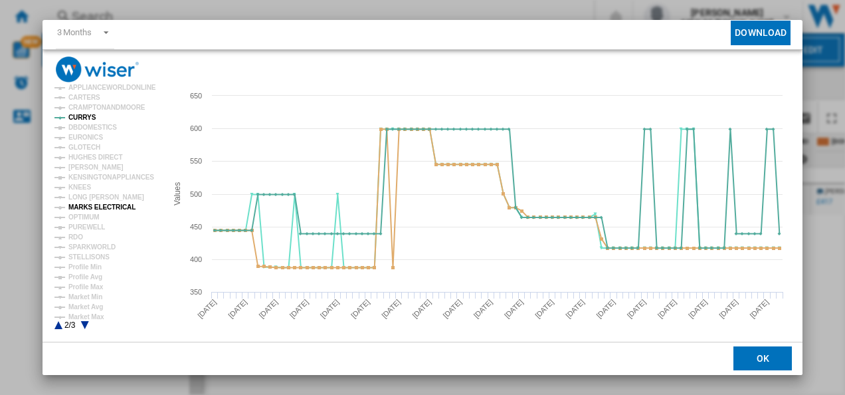
click at [108, 205] on tspan "MARKS ELECTRICAL" at bounding box center [101, 206] width 67 height 7
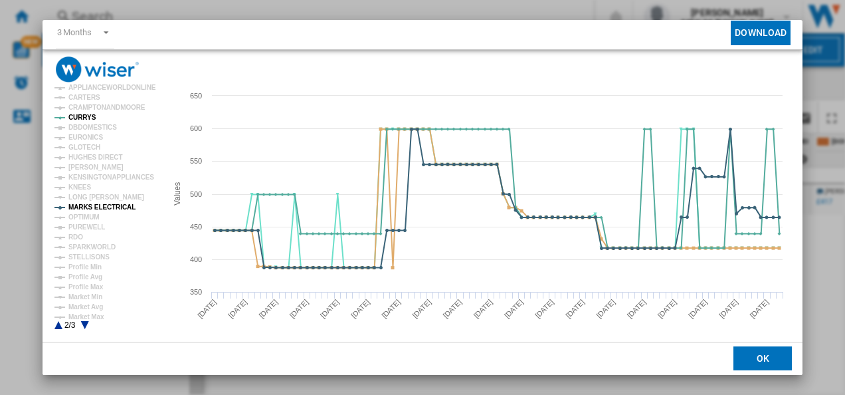
scroll to position [0, 0]
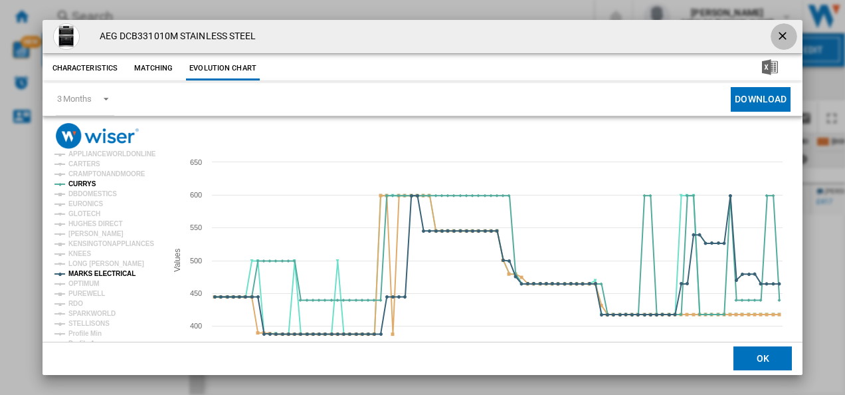
click at [780, 35] on ng-md-icon "getI18NText('BUTTONS.CLOSE_DIALOG')" at bounding box center [784, 37] width 16 height 16
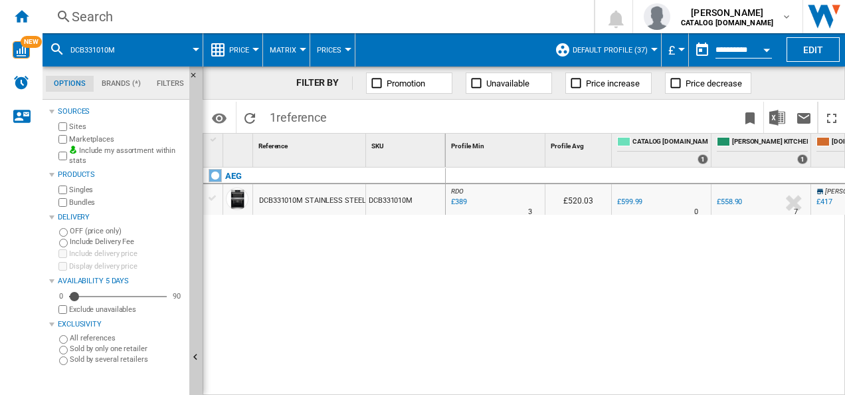
click at [411, 20] on div "Search" at bounding box center [316, 16] width 488 height 19
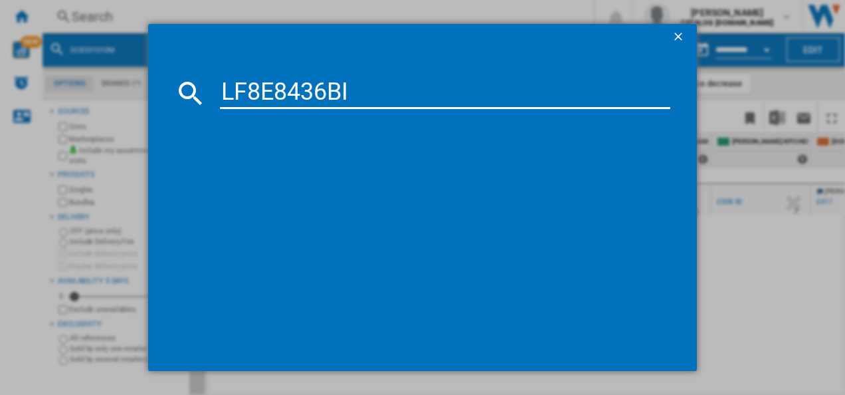
click at [336, 98] on input "LF8E8436BI" at bounding box center [445, 93] width 451 height 32
type input "LF8E8436BI"
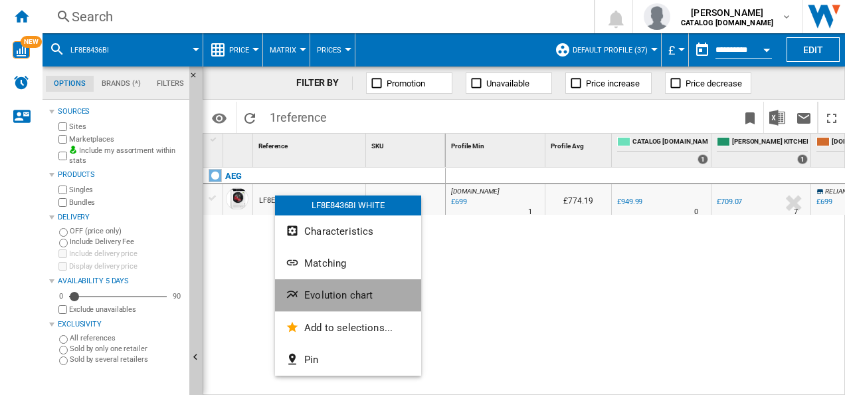
click at [321, 301] on button "Evolution chart" at bounding box center [348, 295] width 146 height 32
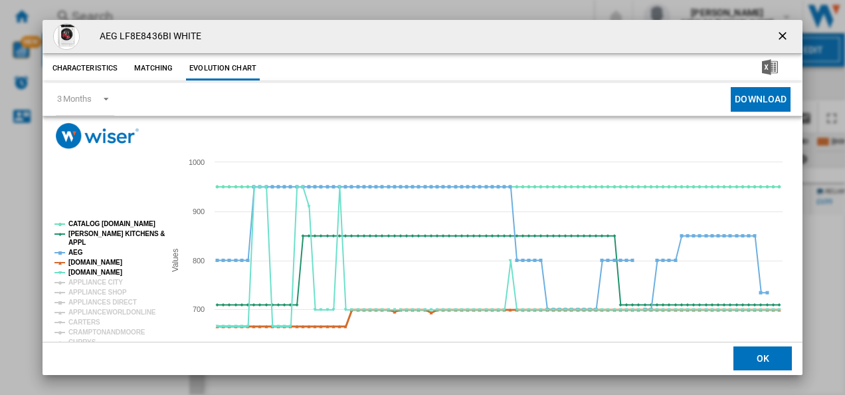
click at [102, 261] on tspan "[DOMAIN_NAME]" at bounding box center [95, 262] width 54 height 7
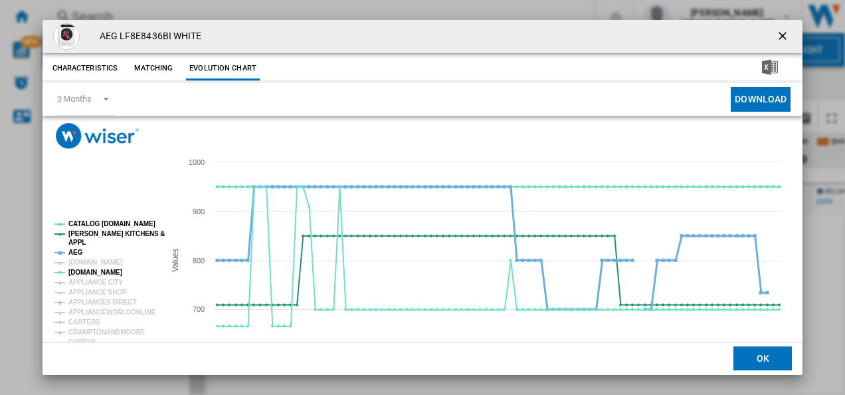
click at [74, 253] on tspan "AEG" at bounding box center [75, 252] width 15 height 7
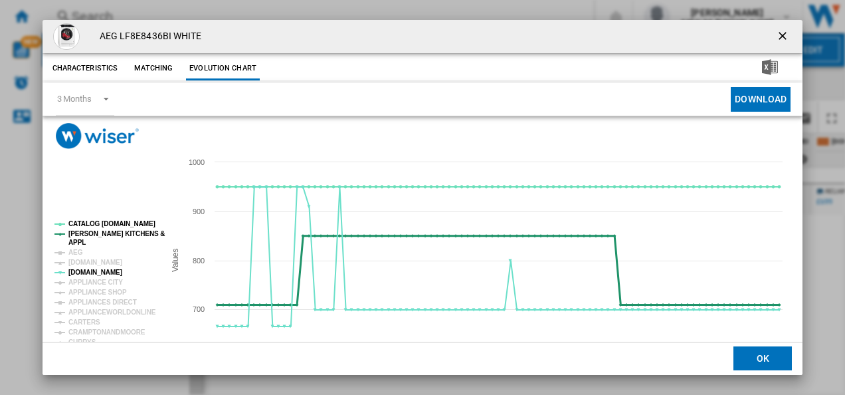
click at [87, 236] on tspan "[PERSON_NAME] KITCHENS &" at bounding box center [116, 233] width 96 height 7
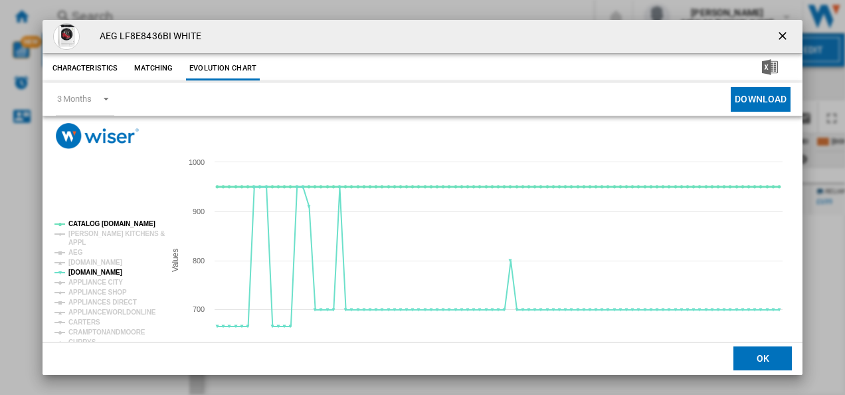
click at [94, 221] on tspan "CATALOG [DOMAIN_NAME]" at bounding box center [111, 223] width 87 height 7
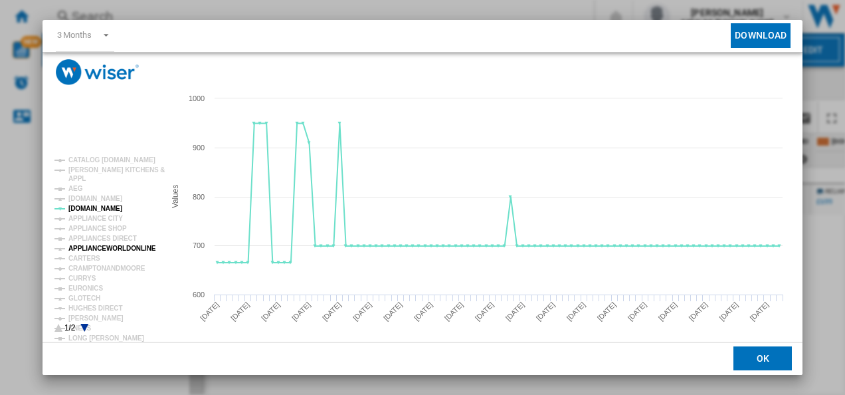
scroll to position [64, 0]
click at [84, 278] on tspan "CURRYS" at bounding box center [82, 277] width 28 height 7
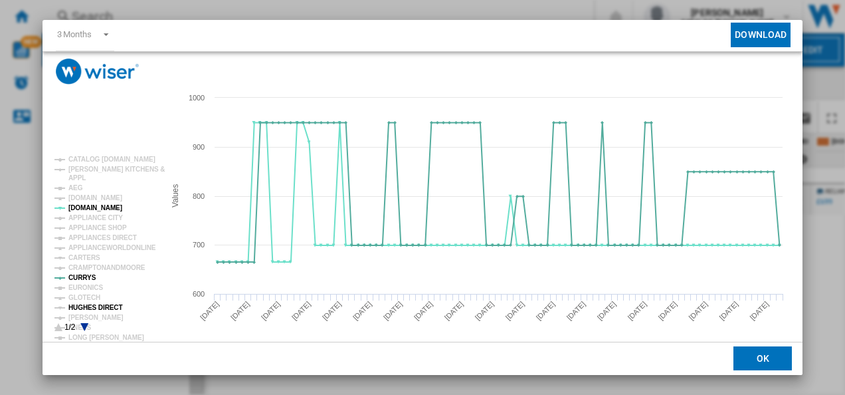
click at [90, 311] on tspan "HUGHES DIRECT" at bounding box center [95, 307] width 54 height 7
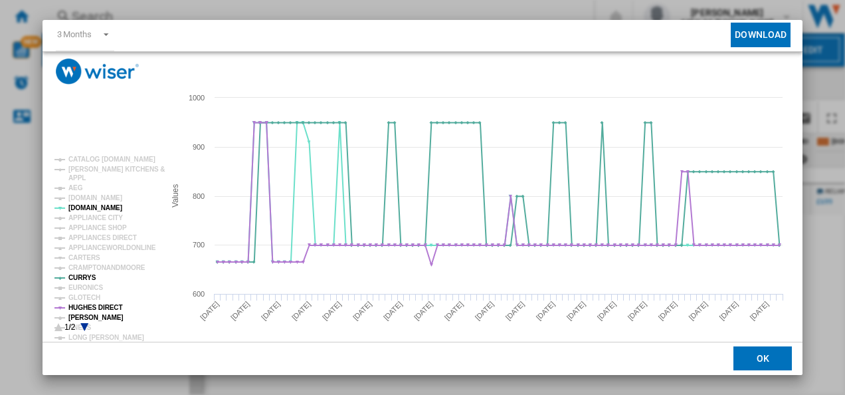
click at [90, 314] on tspan "[PERSON_NAME]" at bounding box center [95, 317] width 55 height 7
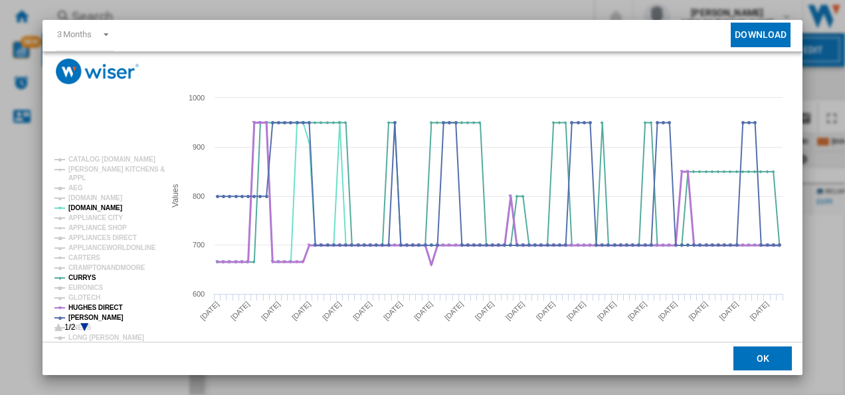
click at [94, 306] on tspan "HUGHES DIRECT" at bounding box center [95, 307] width 54 height 7
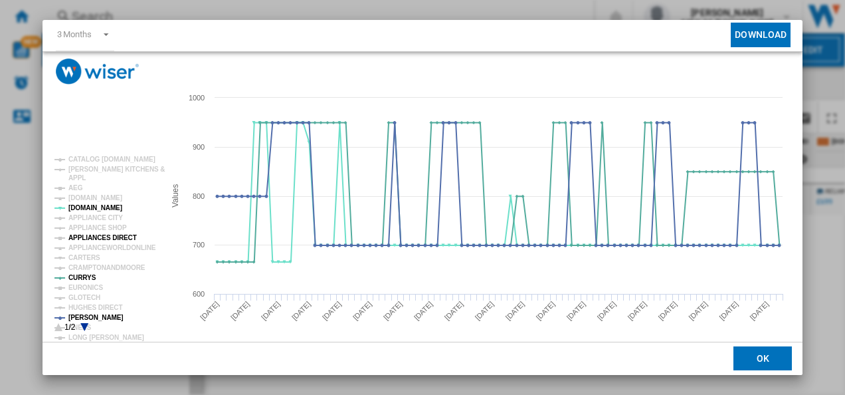
click at [111, 234] on tspan "APPLIANCES DIRECT" at bounding box center [102, 237] width 68 height 7
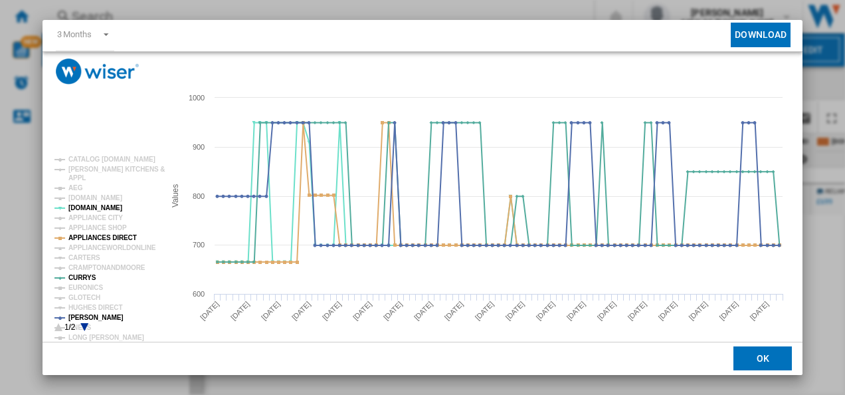
click at [83, 326] on icon "Product popup" at bounding box center [84, 327] width 8 height 8
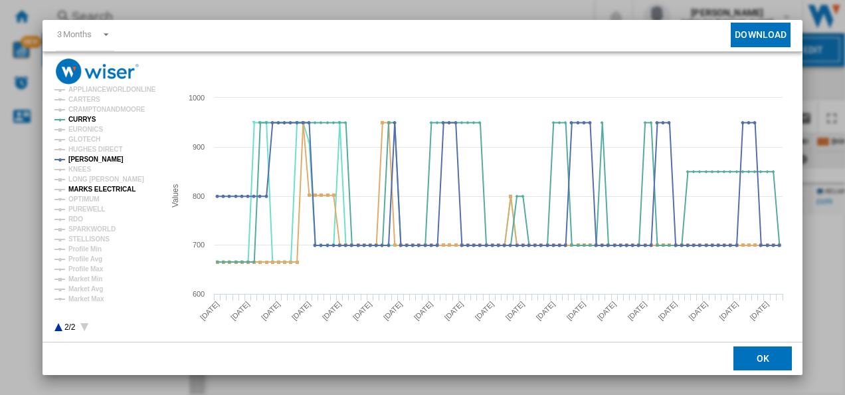
click at [93, 188] on tspan "MARKS ELECTRICAL" at bounding box center [101, 188] width 67 height 7
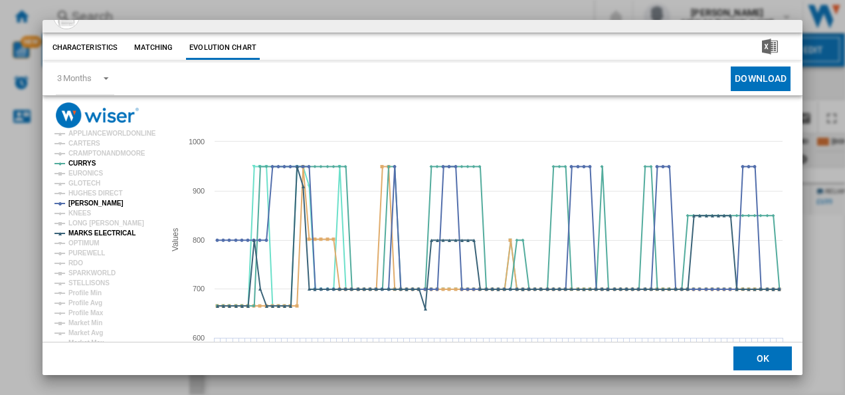
scroll to position [0, 0]
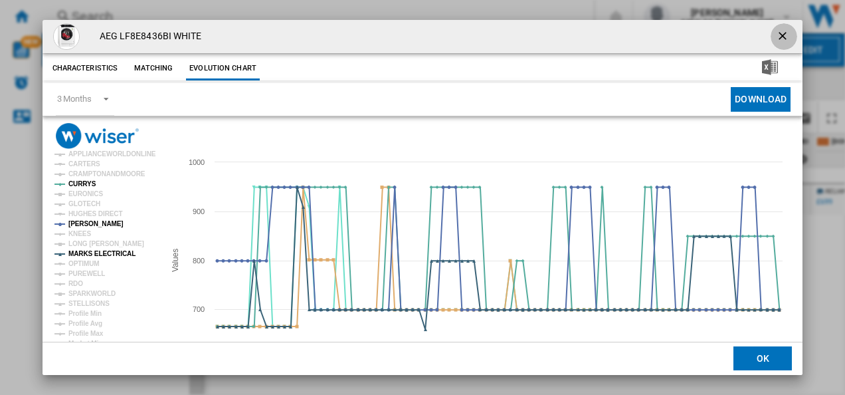
click at [782, 36] on ng-md-icon "getI18NText('BUTTONS.CLOSE_DIALOG')" at bounding box center [784, 37] width 16 height 16
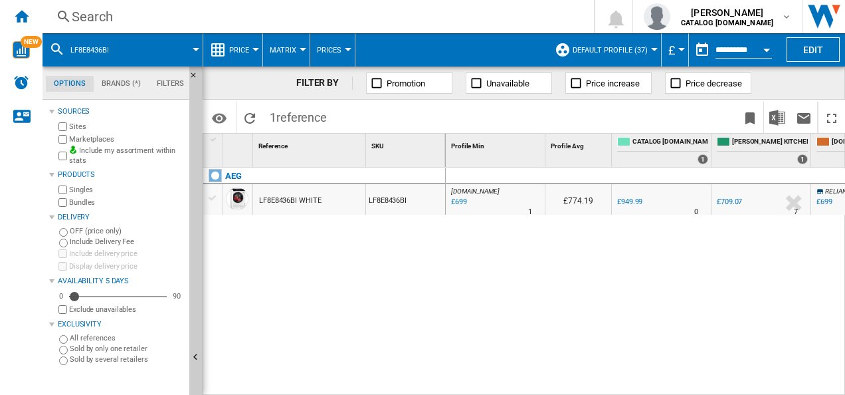
click at [249, 17] on div "Search" at bounding box center [316, 16] width 488 height 19
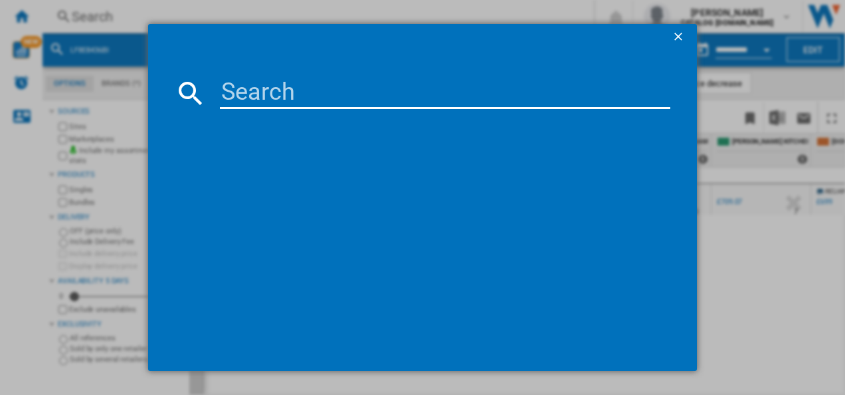
click at [251, 84] on input at bounding box center [445, 93] width 451 height 32
type input "LF8E8436BI"
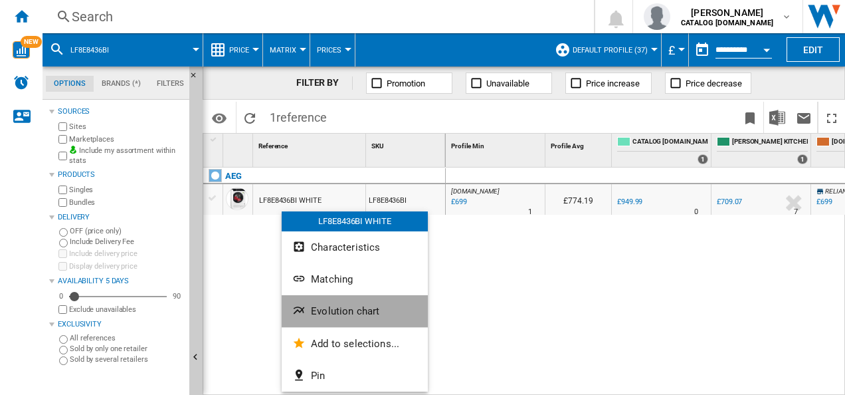
click at [303, 298] on button "Evolution chart" at bounding box center [355, 311] width 146 height 32
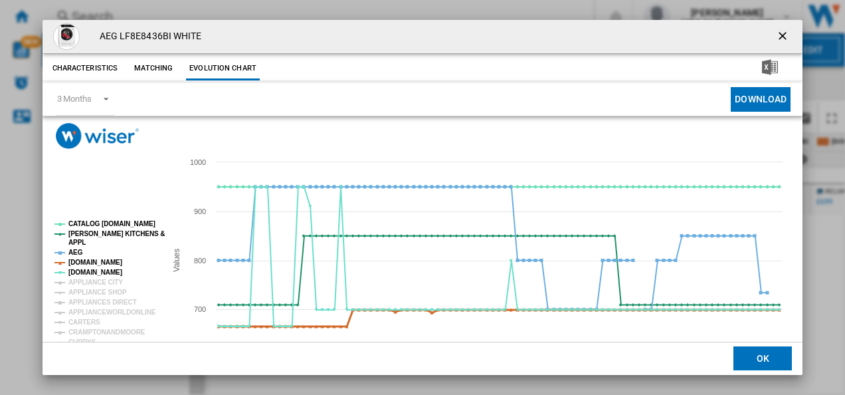
click at [103, 262] on tspan "[DOMAIN_NAME]" at bounding box center [95, 262] width 54 height 7
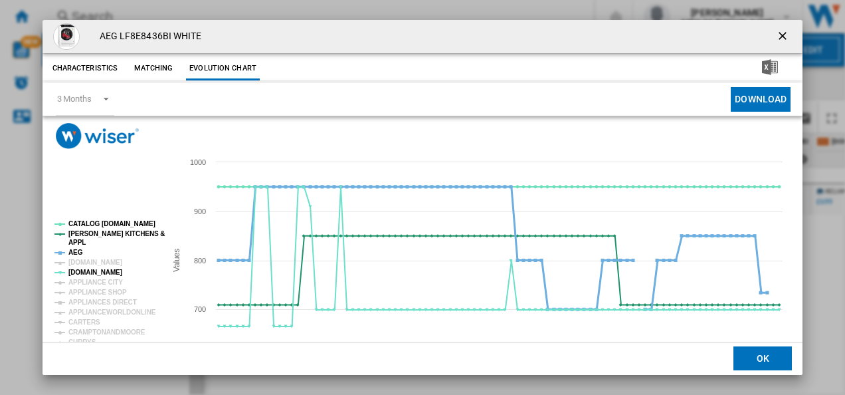
click at [70, 251] on tspan "AEG" at bounding box center [75, 252] width 15 height 7
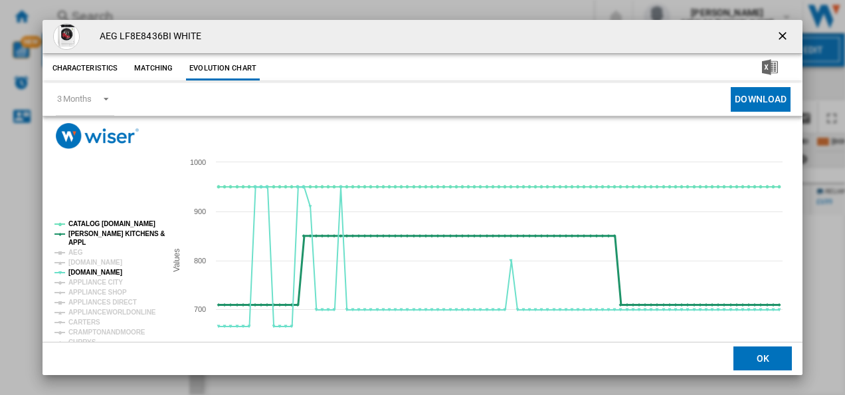
click at [93, 232] on tspan "[PERSON_NAME] KITCHENS &" at bounding box center [116, 233] width 96 height 7
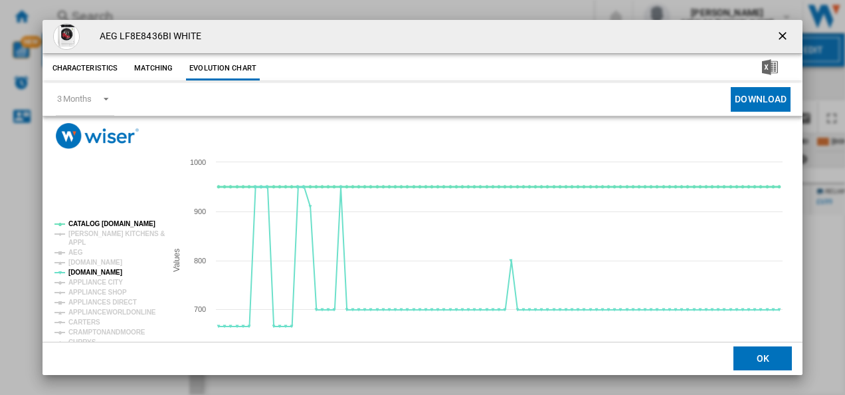
click at [98, 225] on tspan "CATALOG [DOMAIN_NAME]" at bounding box center [111, 223] width 87 height 7
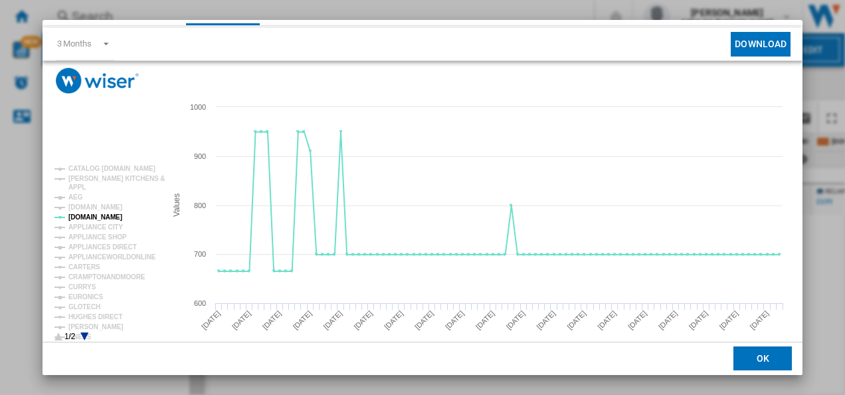
scroll to position [56, 0]
click at [83, 284] on tspan "CURRYS" at bounding box center [82, 285] width 28 height 7
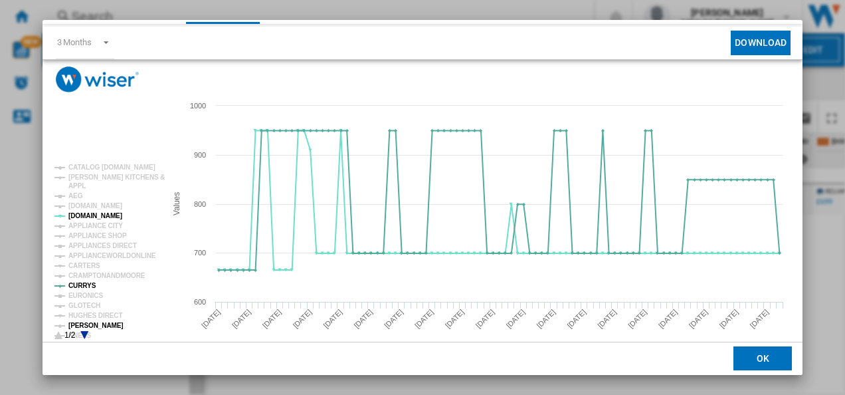
click at [101, 322] on tspan "[PERSON_NAME]" at bounding box center [95, 325] width 55 height 7
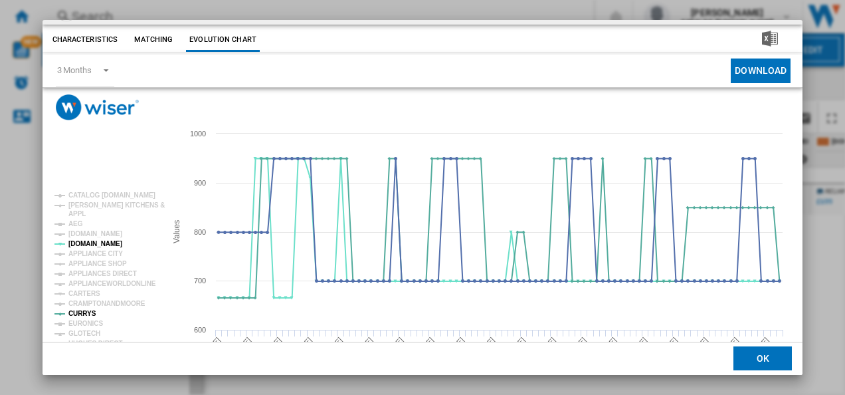
scroll to position [72, 0]
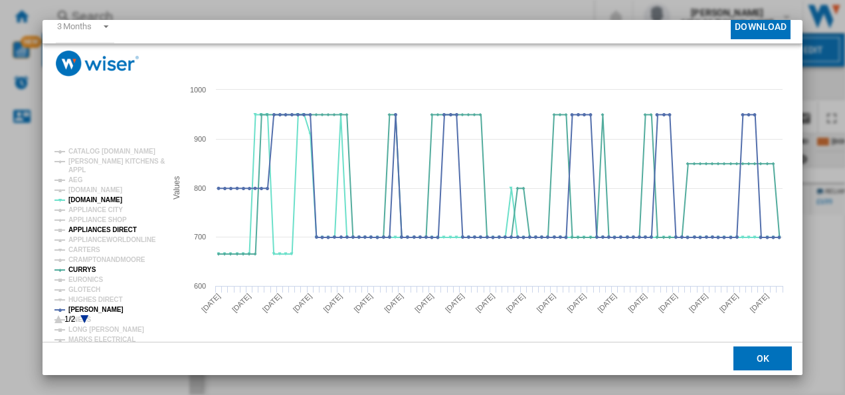
click at [116, 226] on tspan "APPLIANCES DIRECT" at bounding box center [102, 229] width 68 height 7
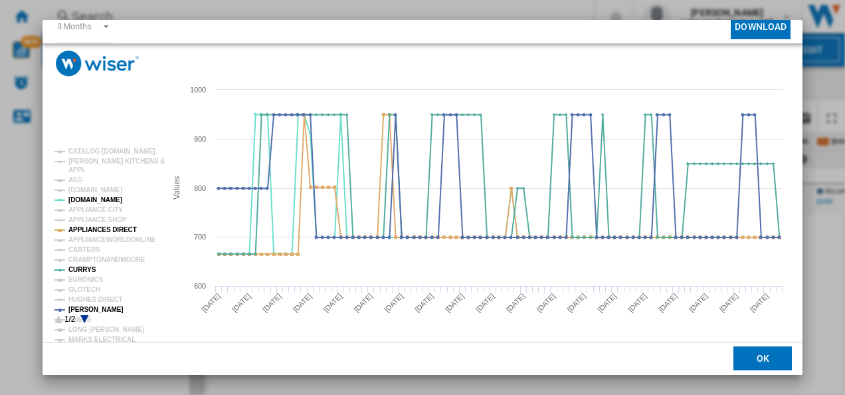
scroll to position [0, 0]
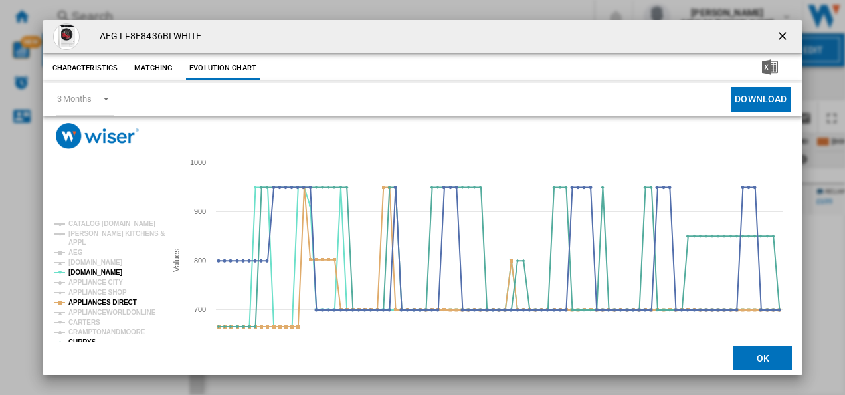
click at [782, 29] on ng-md-icon "getI18NText('BUTTONS.CLOSE_DIALOG')" at bounding box center [784, 37] width 16 height 16
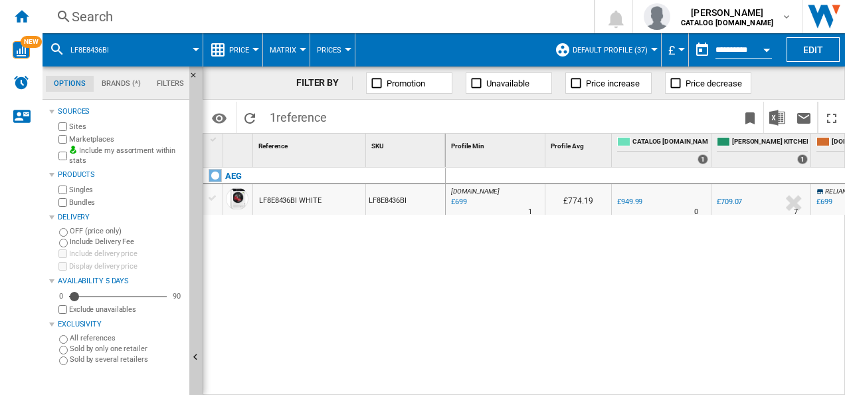
click at [494, 15] on div "Search" at bounding box center [316, 16] width 488 height 19
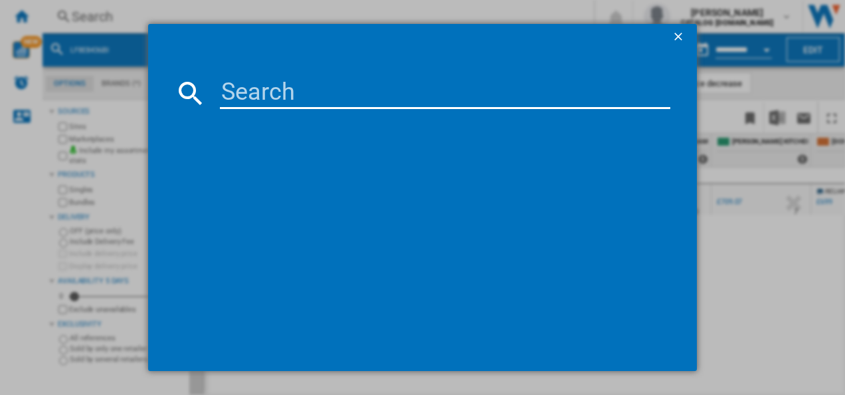
click at [334, 96] on input at bounding box center [445, 93] width 451 height 32
type input "LFX6G7434BI"
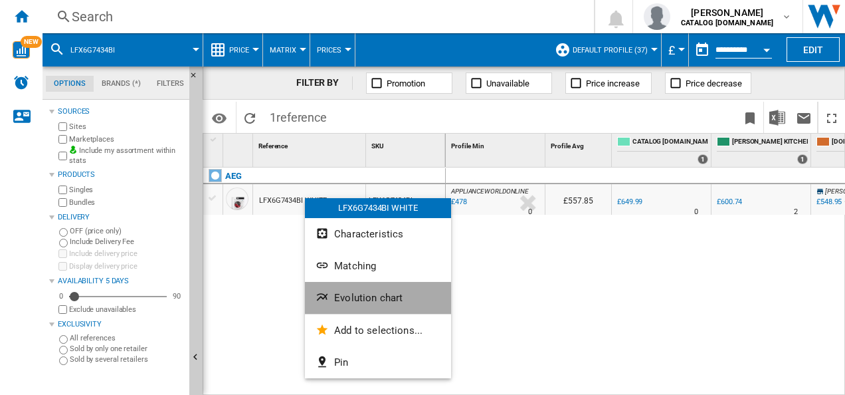
click at [338, 302] on span "Evolution chart" at bounding box center [368, 298] width 68 height 12
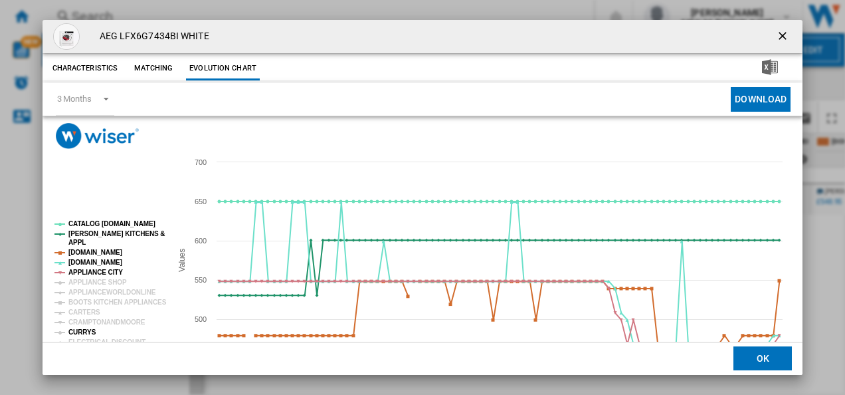
click at [82, 333] on tspan "CURRYS" at bounding box center [82, 331] width 28 height 7
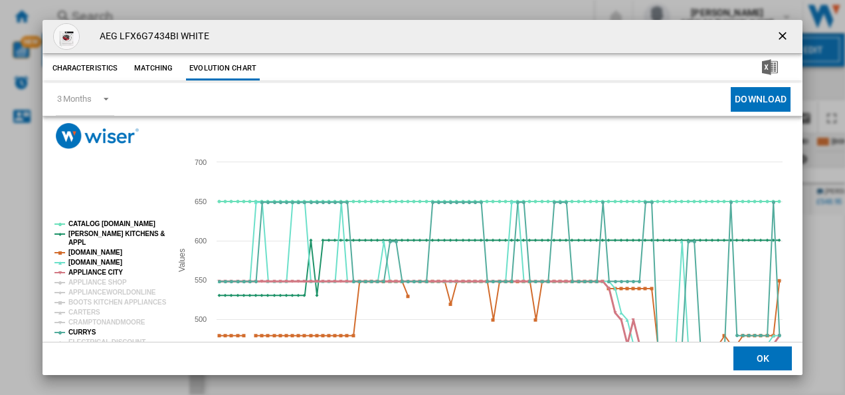
click at [85, 273] on tspan "APPLIANCE CITY" at bounding box center [95, 271] width 54 height 7
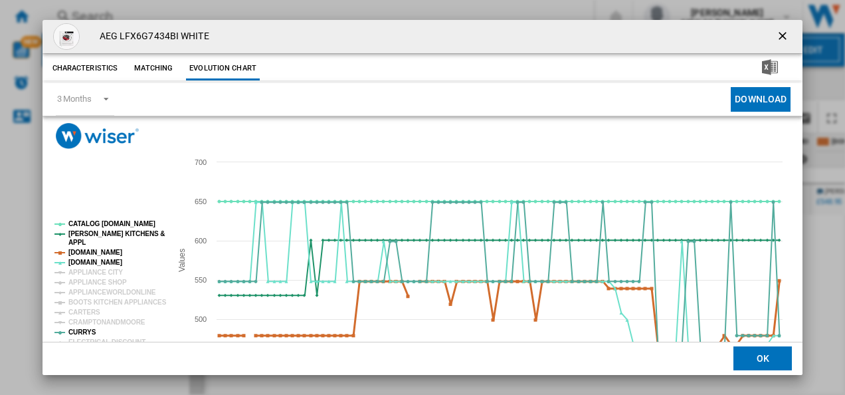
click at [85, 254] on tspan "[DOMAIN_NAME]" at bounding box center [95, 252] width 54 height 7
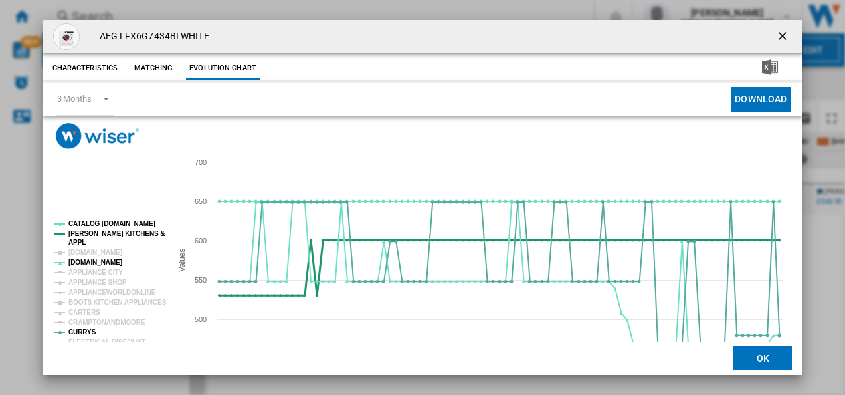
click at [80, 239] on tspan "APPL" at bounding box center [76, 242] width 17 height 7
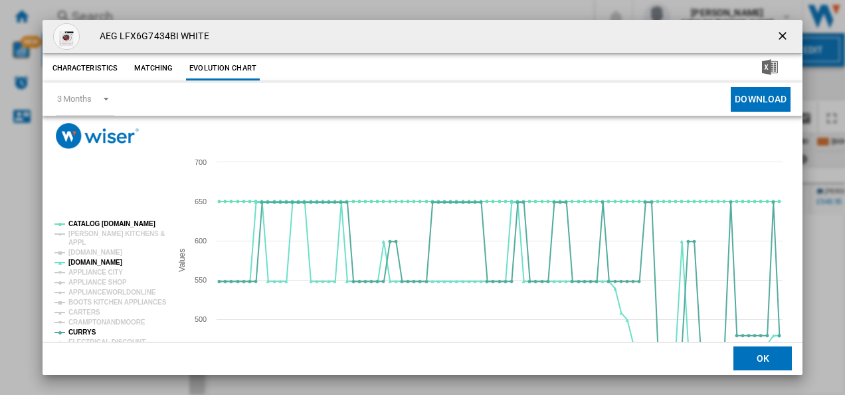
click at [97, 220] on rect "Product popup" at bounding box center [107, 308] width 116 height 186
click at [102, 222] on tspan "CATALOG [DOMAIN_NAME]" at bounding box center [111, 223] width 87 height 7
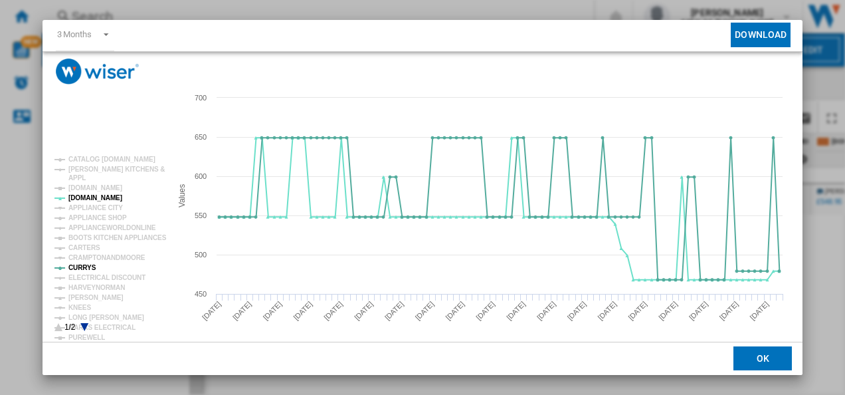
scroll to position [66, 0]
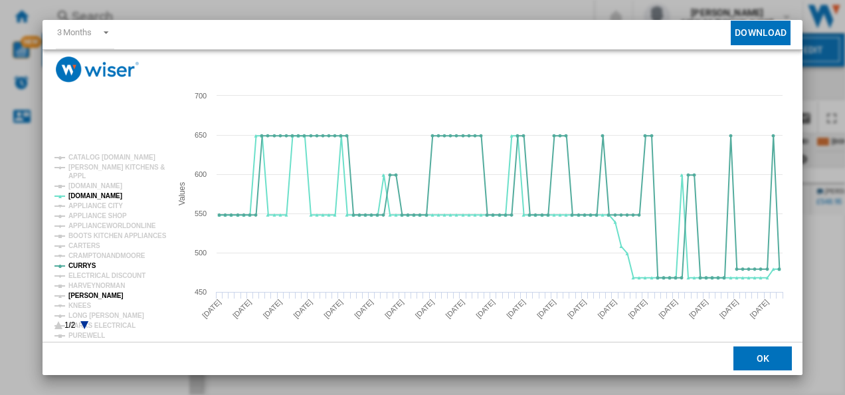
click at [92, 295] on tspan "[PERSON_NAME]" at bounding box center [95, 295] width 55 height 7
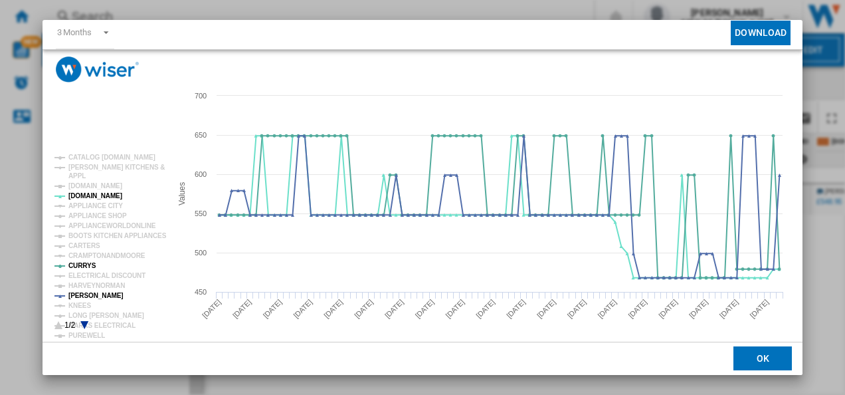
click at [87, 323] on g "CATALOG [DOMAIN_NAME] [PERSON_NAME] KITCHENS & APPL [DOMAIN_NAME] [DOMAIN_NAME]…" at bounding box center [108, 299] width 118 height 300
click at [84, 322] on icon "Product popup" at bounding box center [84, 325] width 8 height 8
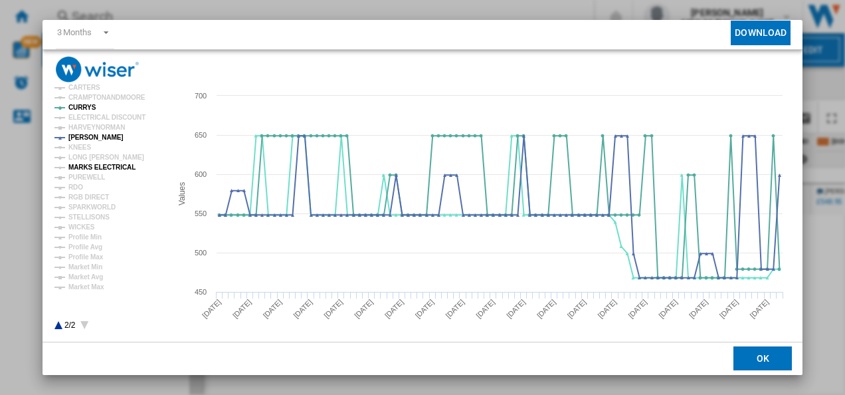
click at [96, 168] on tspan "MARKS ELECTRICAL" at bounding box center [101, 166] width 67 height 7
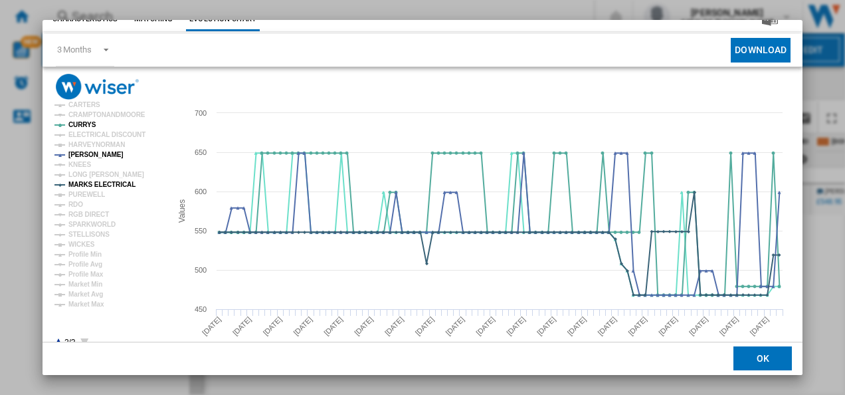
scroll to position [0, 0]
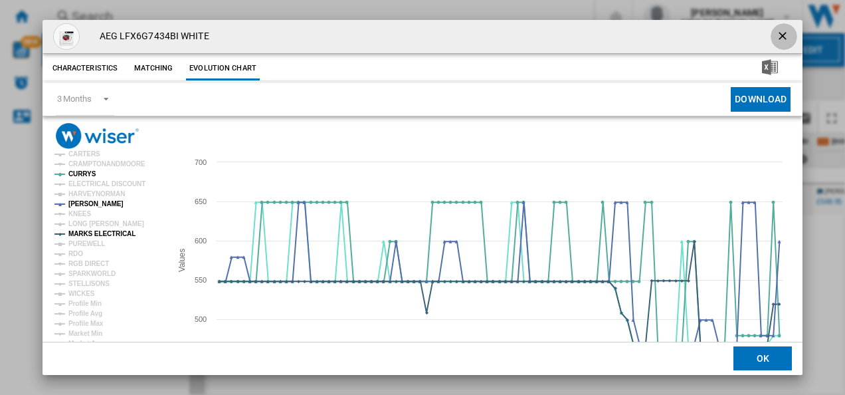
click at [778, 31] on ng-md-icon "getI18NText('BUTTONS.CLOSE_DIALOG')" at bounding box center [784, 37] width 16 height 16
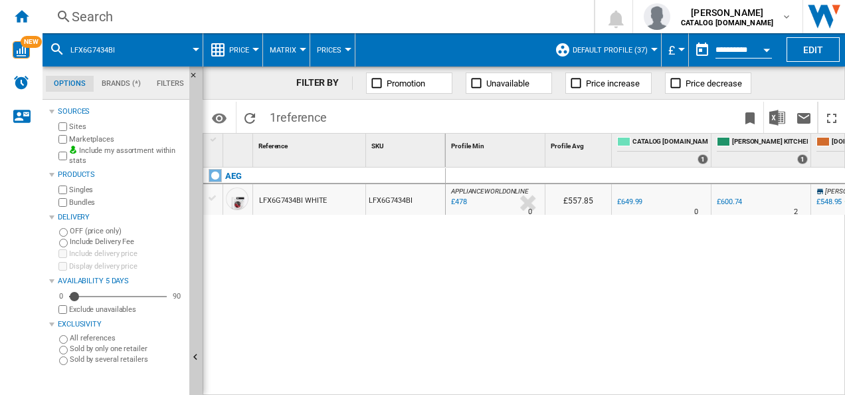
click at [539, 18] on div "Search" at bounding box center [316, 16] width 488 height 19
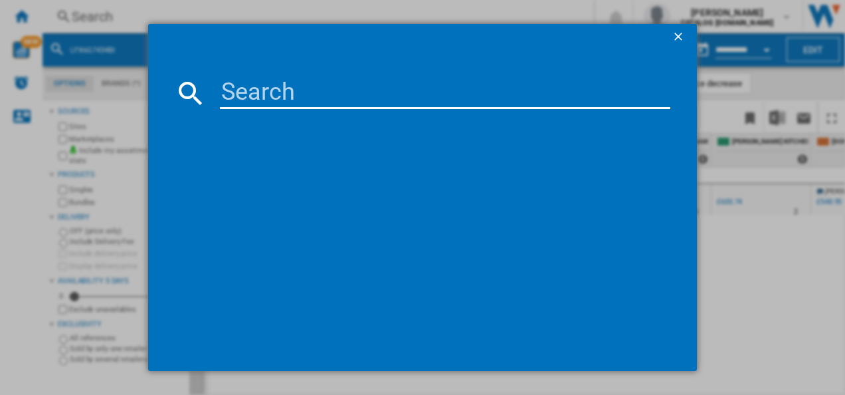
click at [312, 78] on input at bounding box center [445, 93] width 451 height 32
type input "LX6WG74634BI"
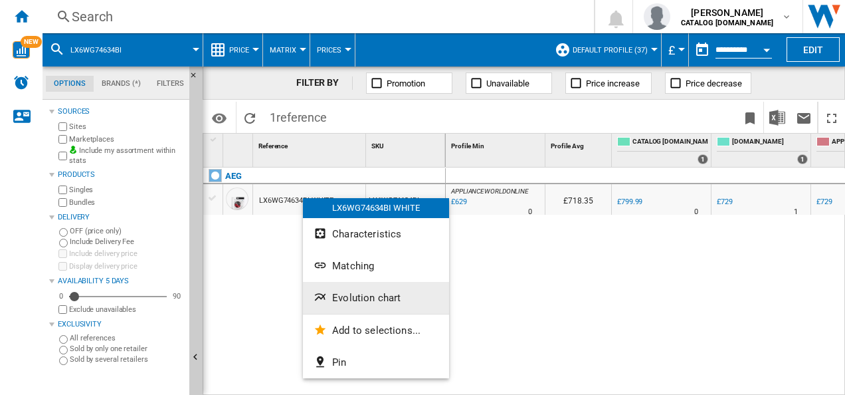
click at [339, 306] on button "Evolution chart" at bounding box center [376, 298] width 146 height 32
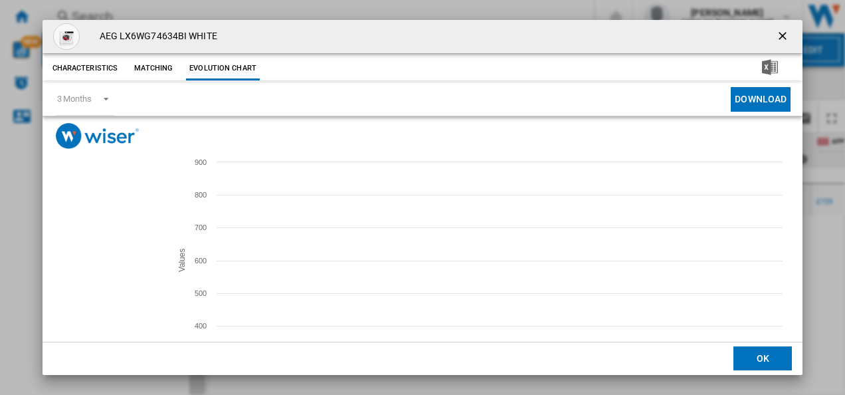
click at [85, 326] on tspan "CURRYS" at bounding box center [82, 323] width 28 height 7
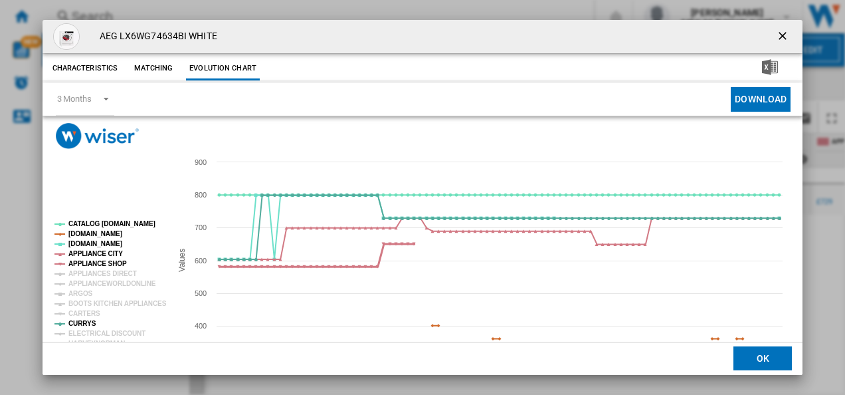
click at [105, 266] on tspan "APPLIANCE SHOP" at bounding box center [97, 263] width 58 height 7
click at [101, 253] on tspan "APPLIANCE CITY" at bounding box center [95, 253] width 54 height 7
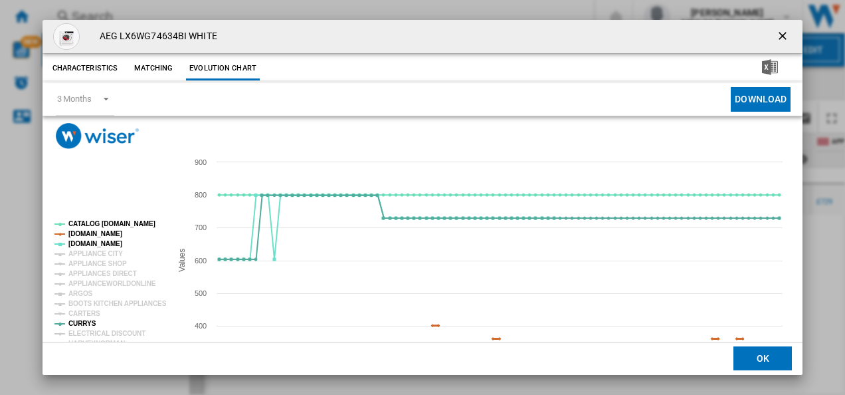
click at [102, 231] on tspan "[DOMAIN_NAME]" at bounding box center [95, 233] width 54 height 7
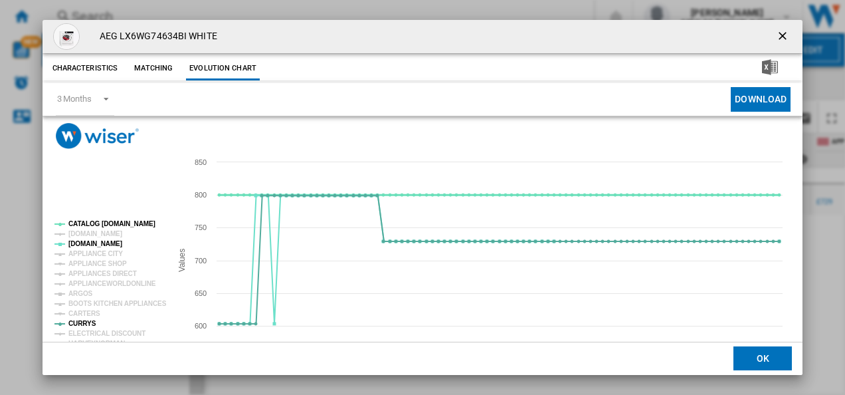
click at [102, 221] on tspan "CATALOG [DOMAIN_NAME]" at bounding box center [111, 223] width 87 height 7
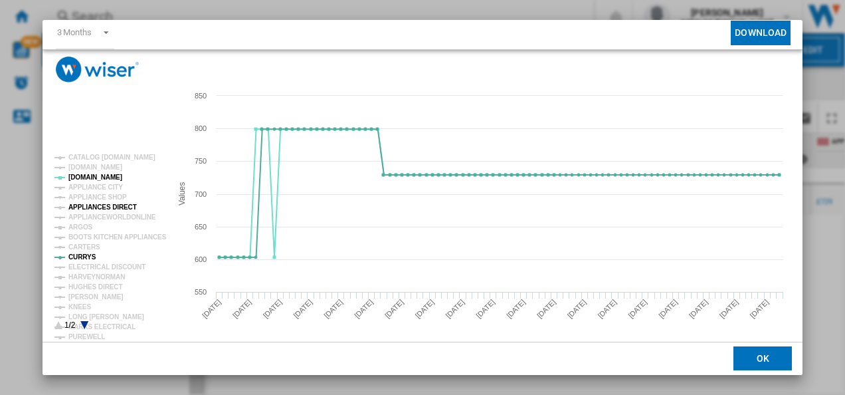
scroll to position [72, 0]
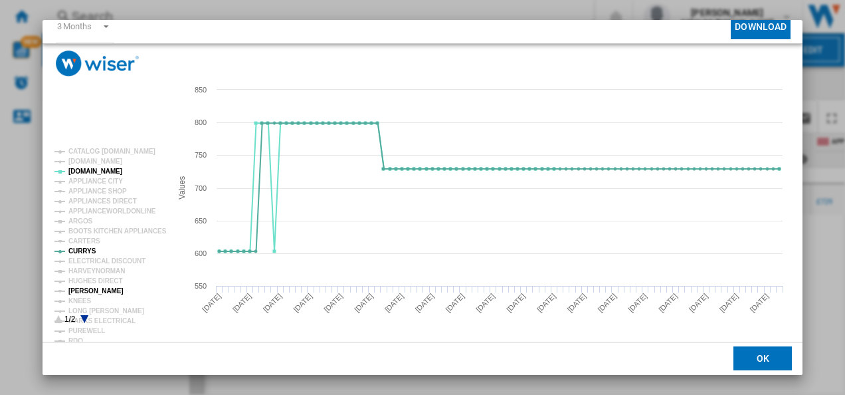
click at [94, 292] on tspan "[PERSON_NAME]" at bounding box center [95, 290] width 55 height 7
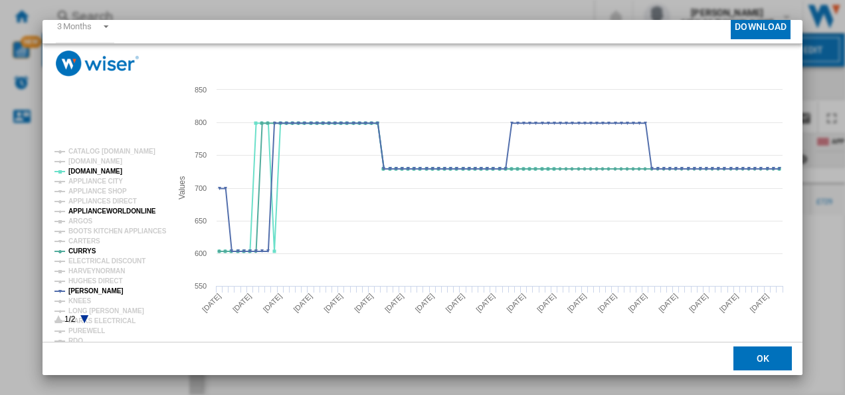
click at [112, 207] on tspan "APPLIANCEWORLDONLINE" at bounding box center [112, 210] width 88 height 7
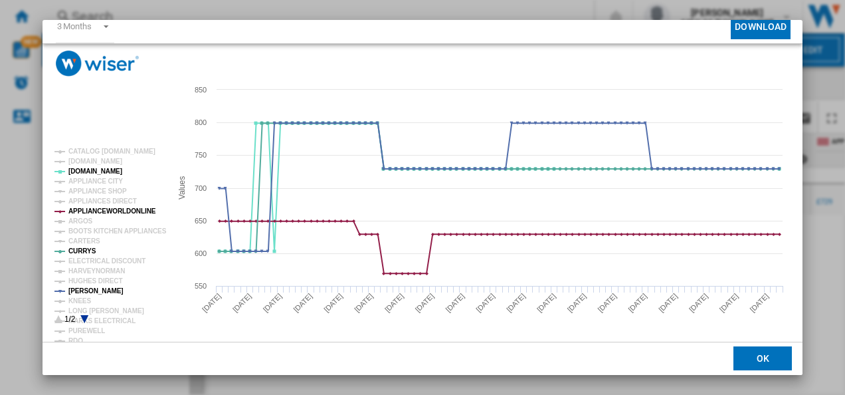
click at [111, 207] on tspan "APPLIANCEWORLDONLINE" at bounding box center [112, 210] width 88 height 7
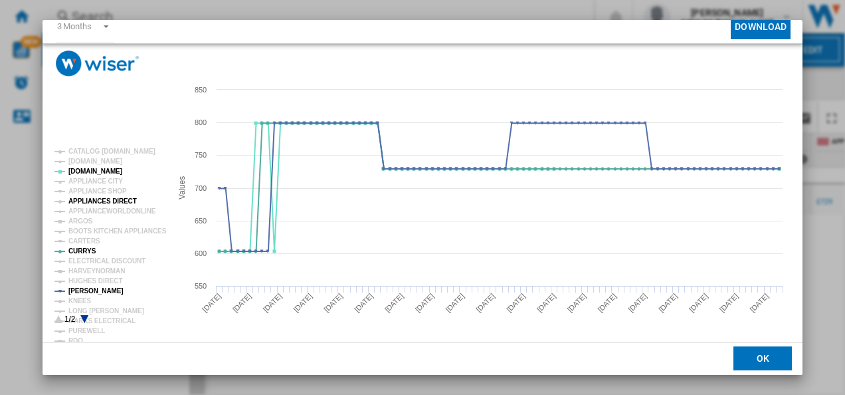
click at [112, 202] on tspan "APPLIANCES DIRECT" at bounding box center [102, 200] width 68 height 7
click at [82, 318] on icon "Product popup" at bounding box center [84, 319] width 8 height 8
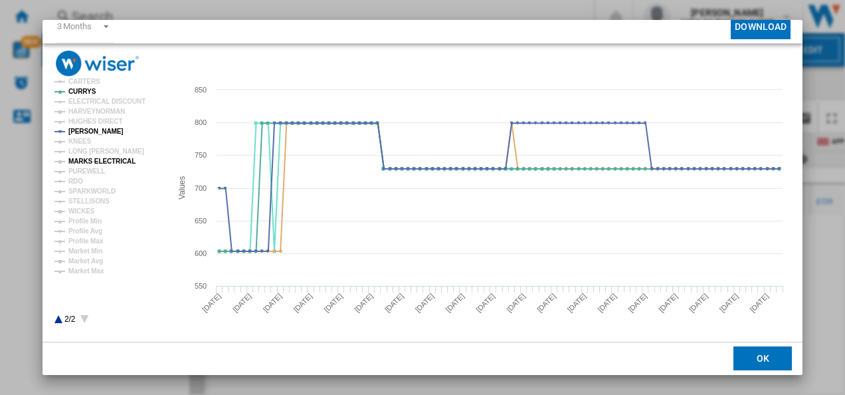
click at [104, 158] on tspan "MARKS ELECTRICAL" at bounding box center [101, 161] width 67 height 7
